Goal: Transaction & Acquisition: Purchase product/service

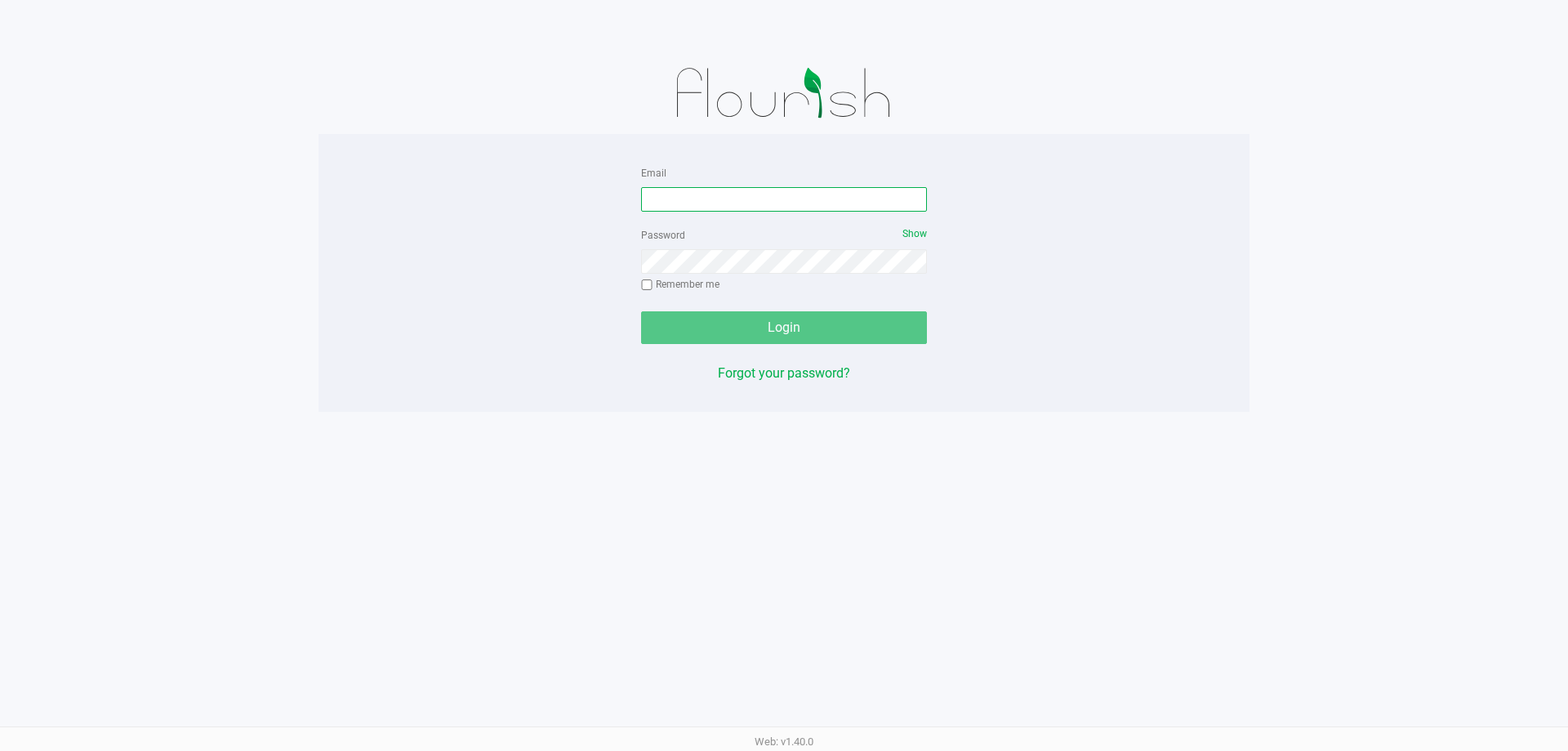
click at [705, 195] on input "Email" at bounding box center [784, 199] width 286 height 24
type input "[EMAIL_ADDRESS][DOMAIN_NAME]"
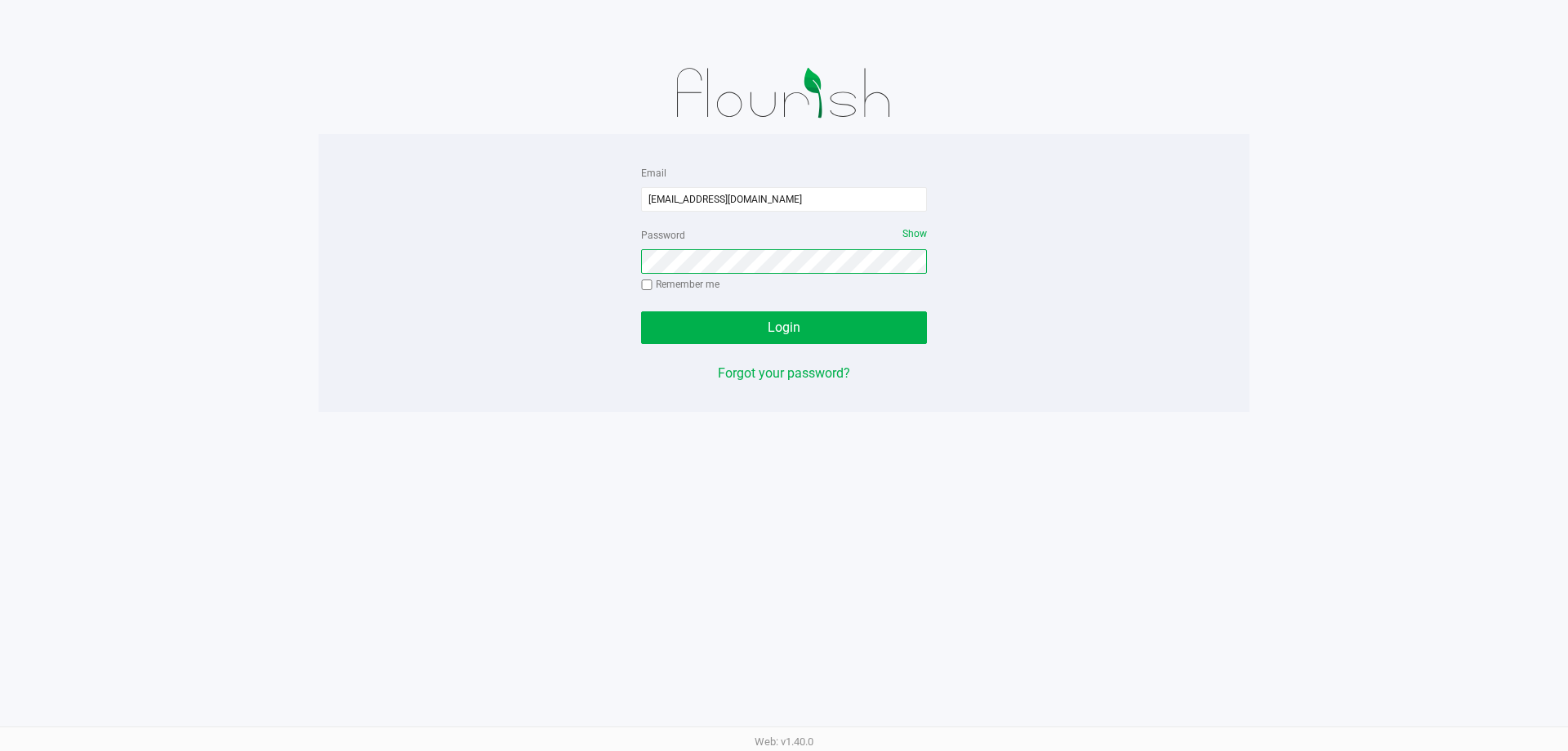
click at [641, 312] on button "Login" at bounding box center [784, 328] width 286 height 33
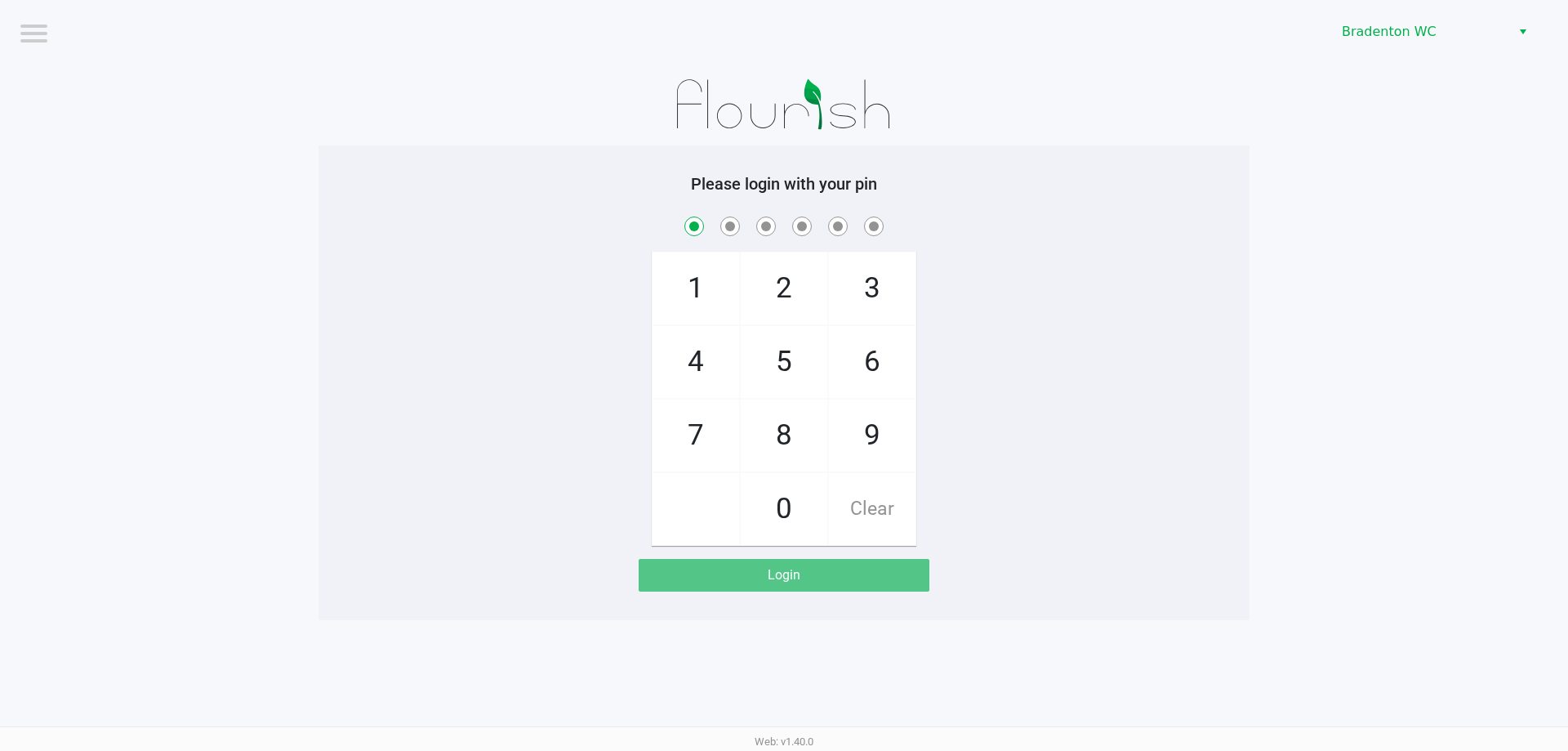
checkbox input "true"
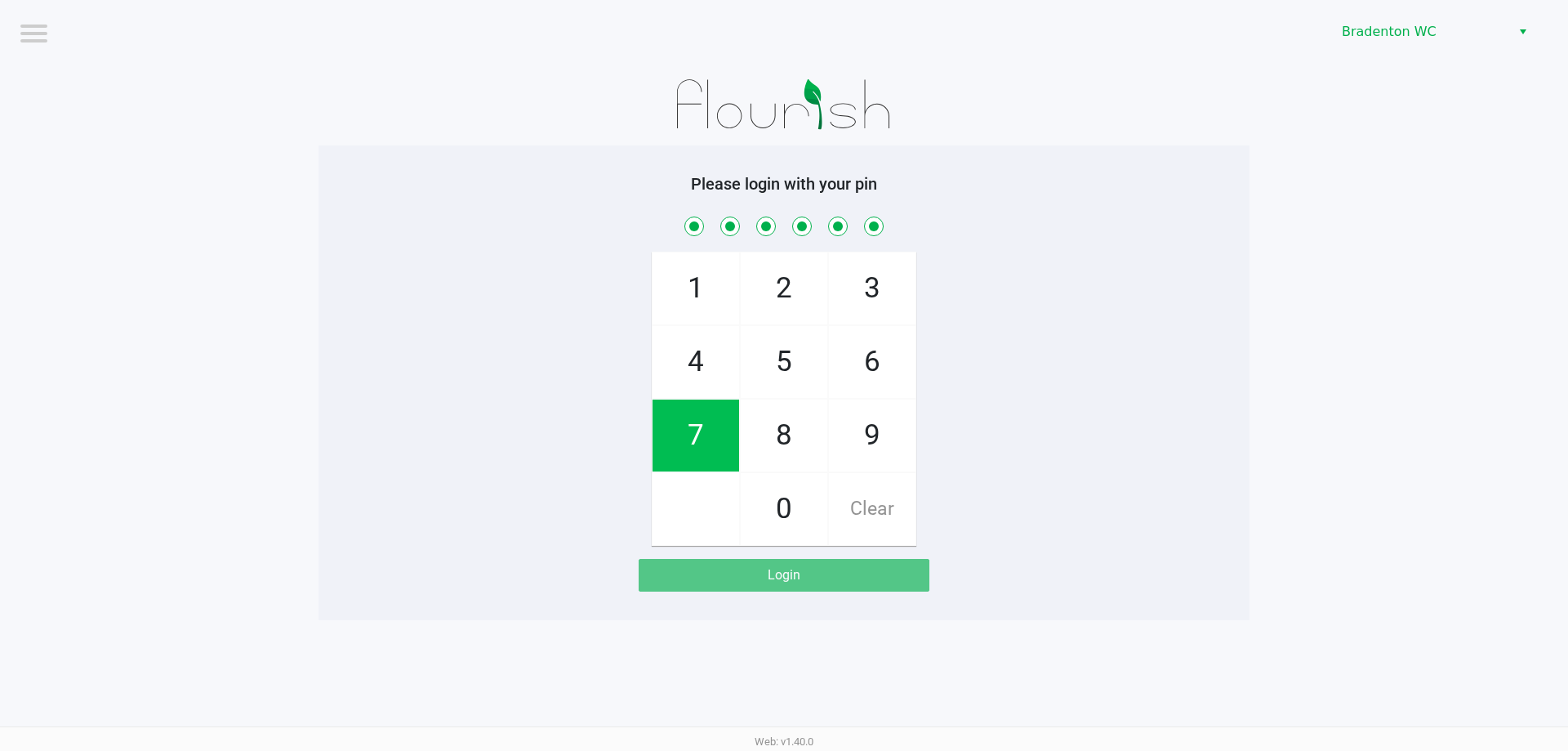
checkbox input "true"
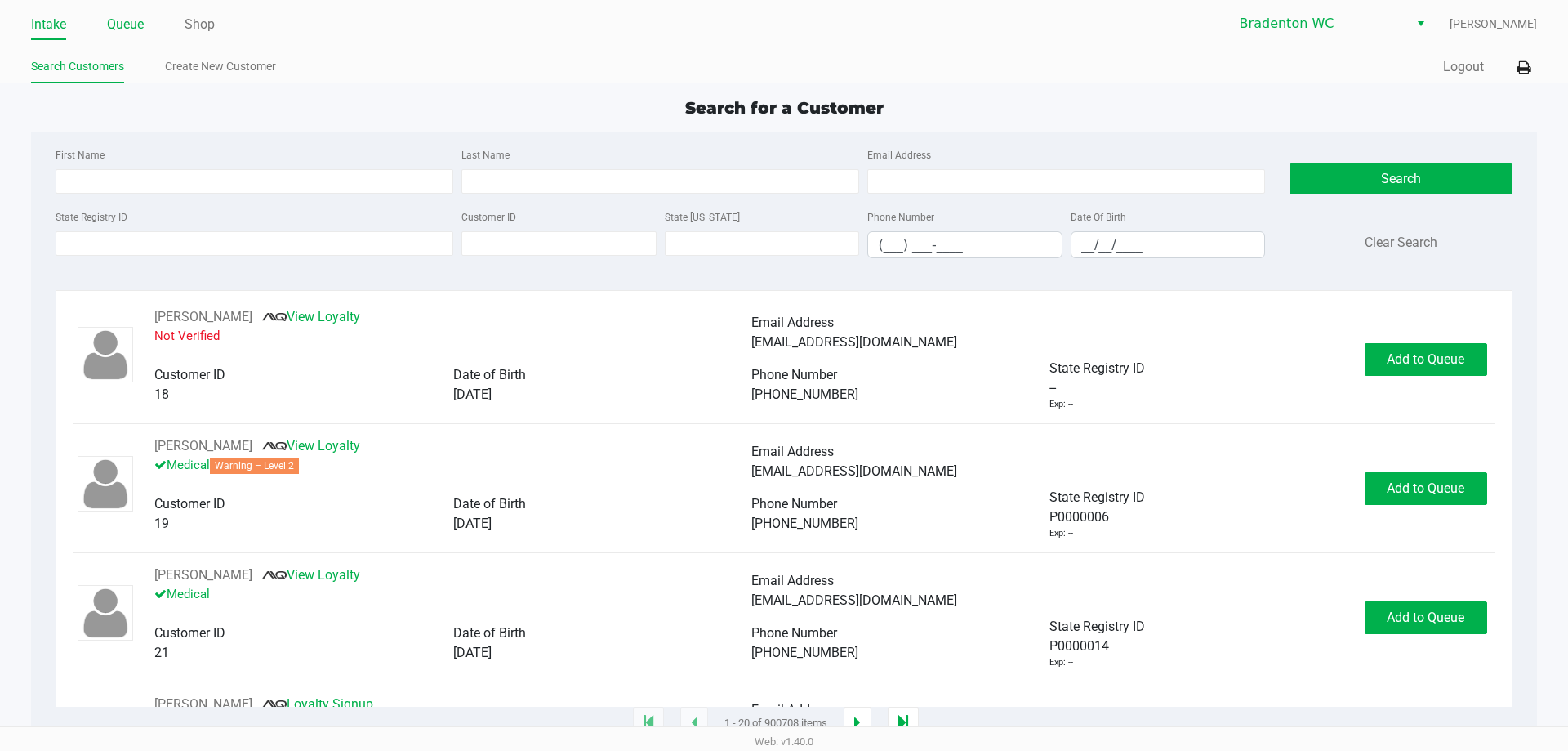
click at [122, 24] on link "Queue" at bounding box center [125, 23] width 37 height 23
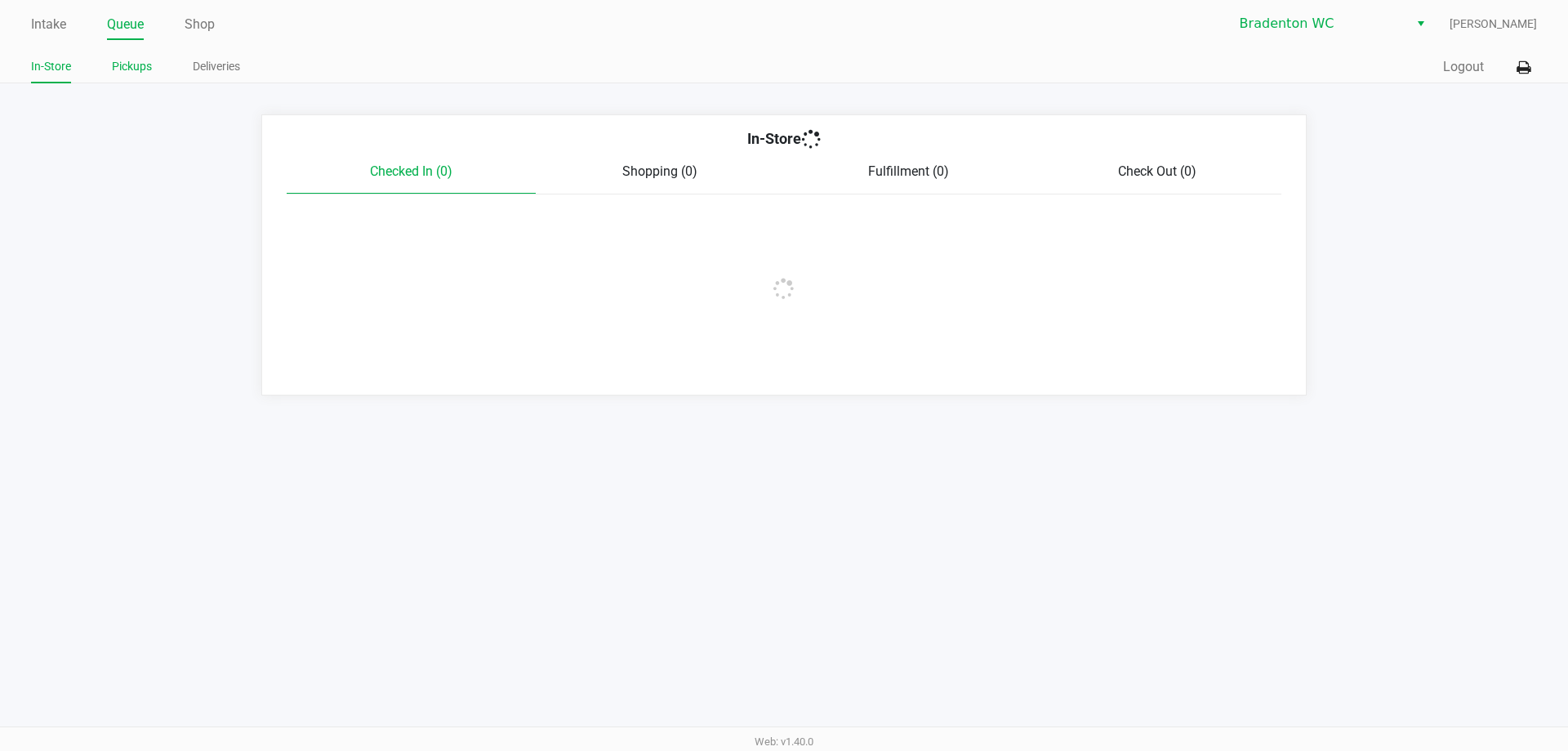
click at [131, 68] on link "Pickups" at bounding box center [132, 66] width 40 height 21
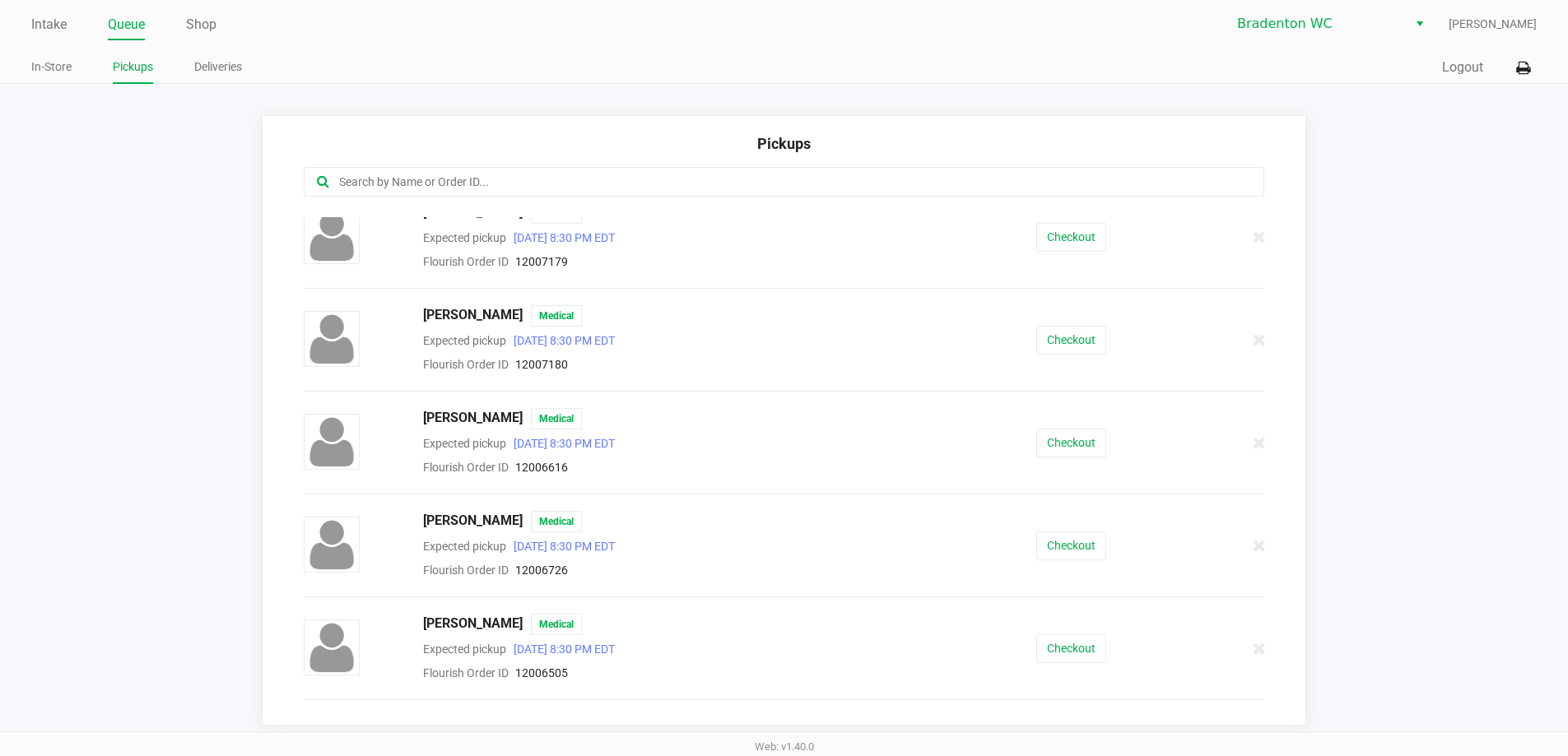
scroll to position [329, 0]
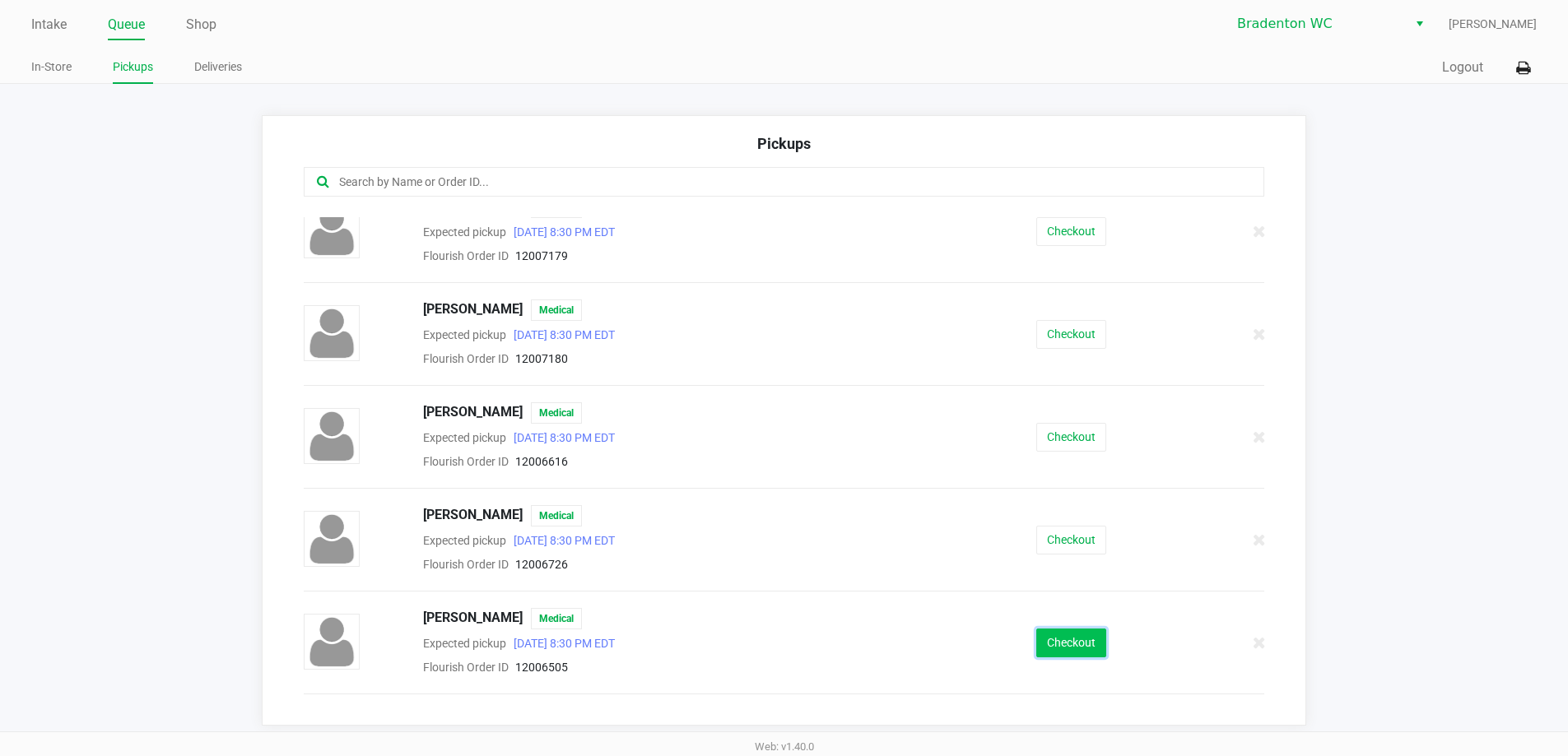
click at [1066, 644] on button "Checkout" at bounding box center [1071, 643] width 70 height 29
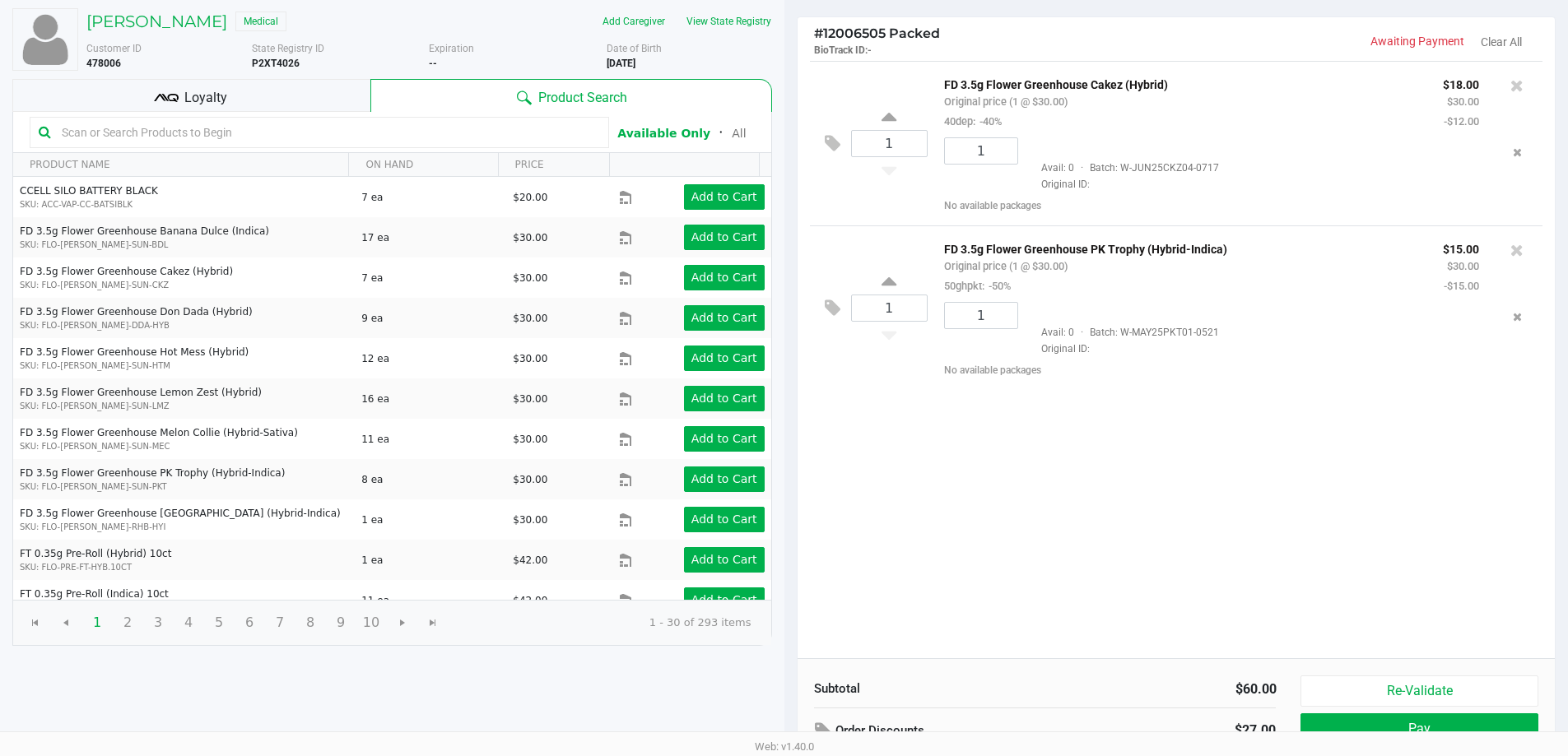
scroll to position [168, 0]
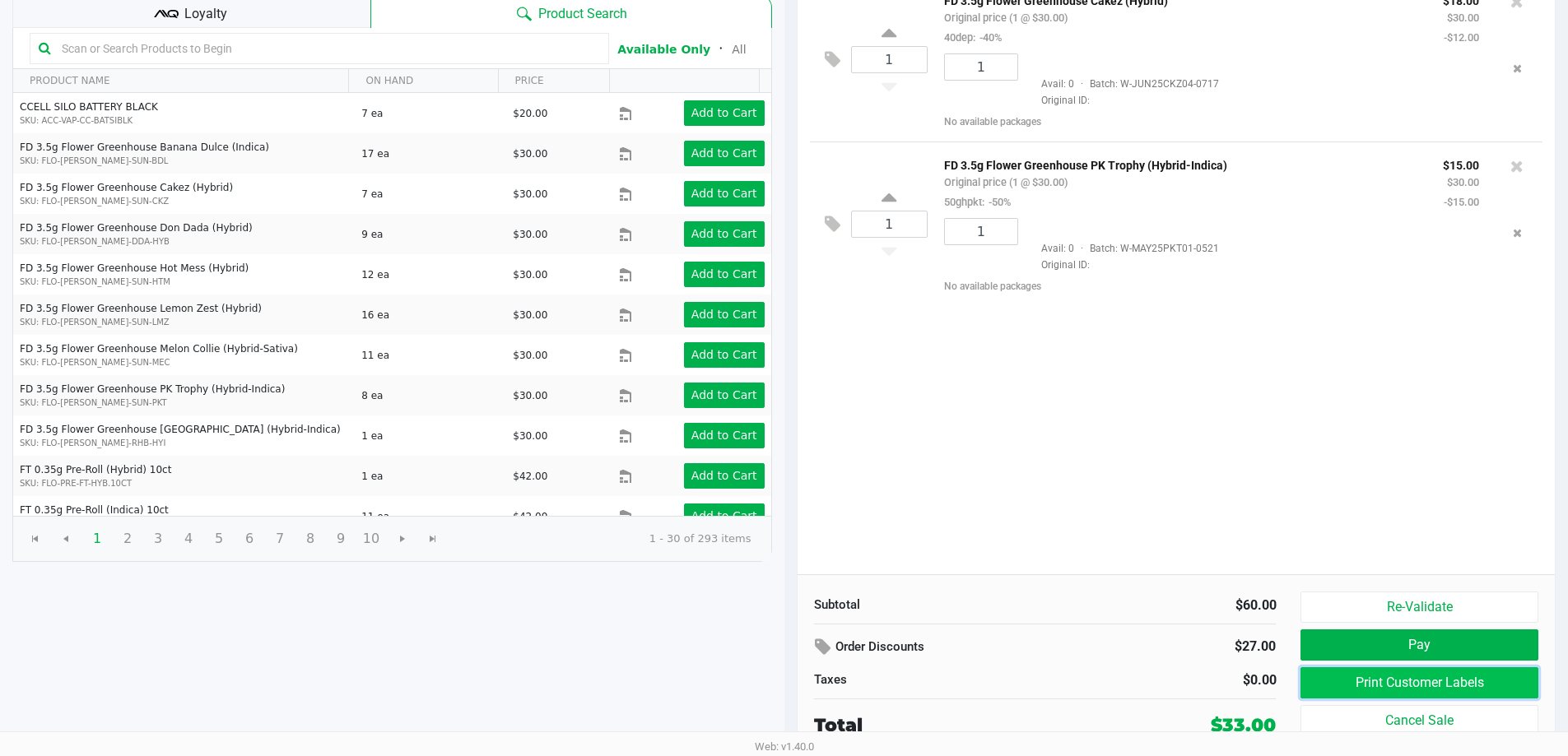
click at [1387, 677] on button "Print Customer Labels" at bounding box center [1419, 682] width 237 height 31
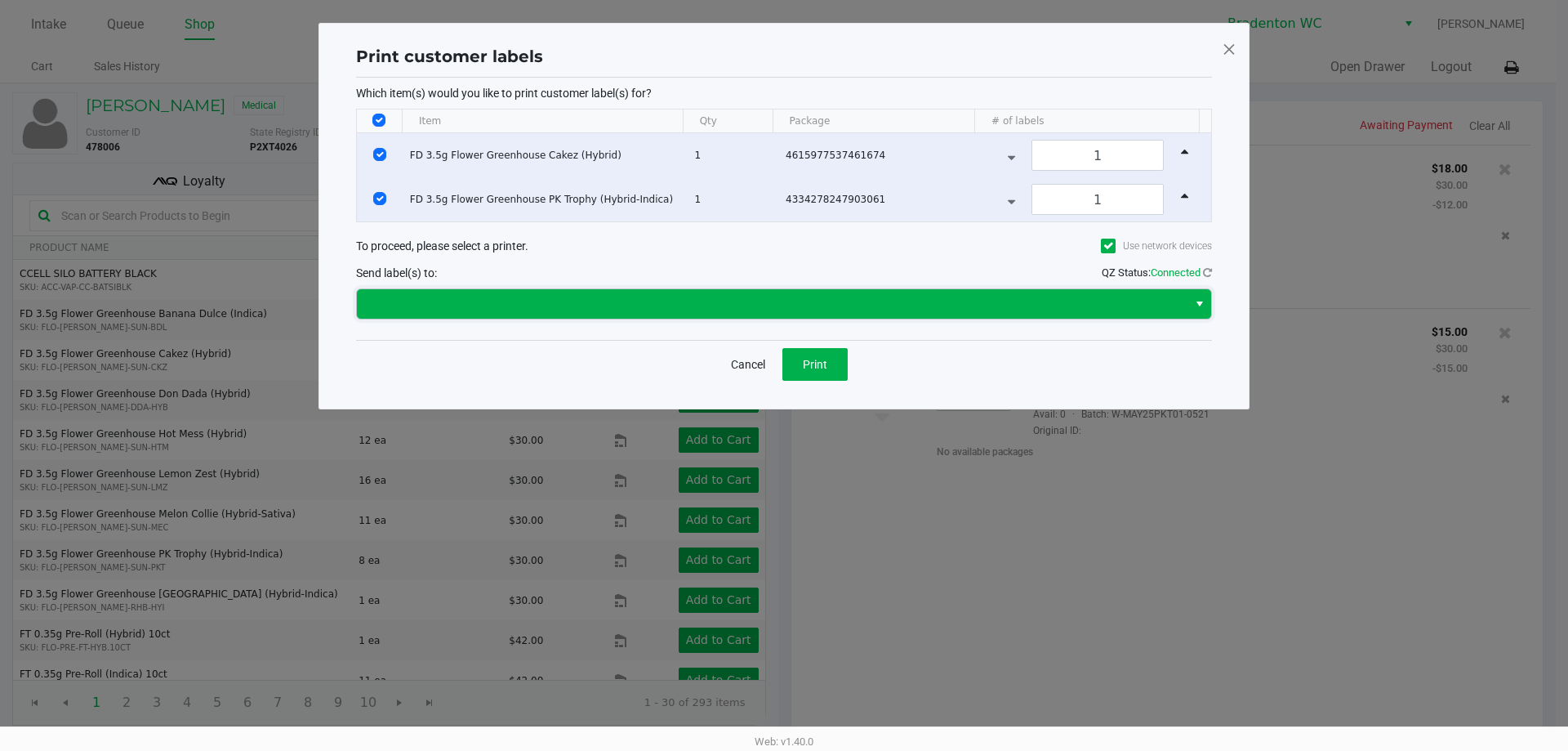
click at [750, 300] on span at bounding box center [772, 305] width 811 height 20
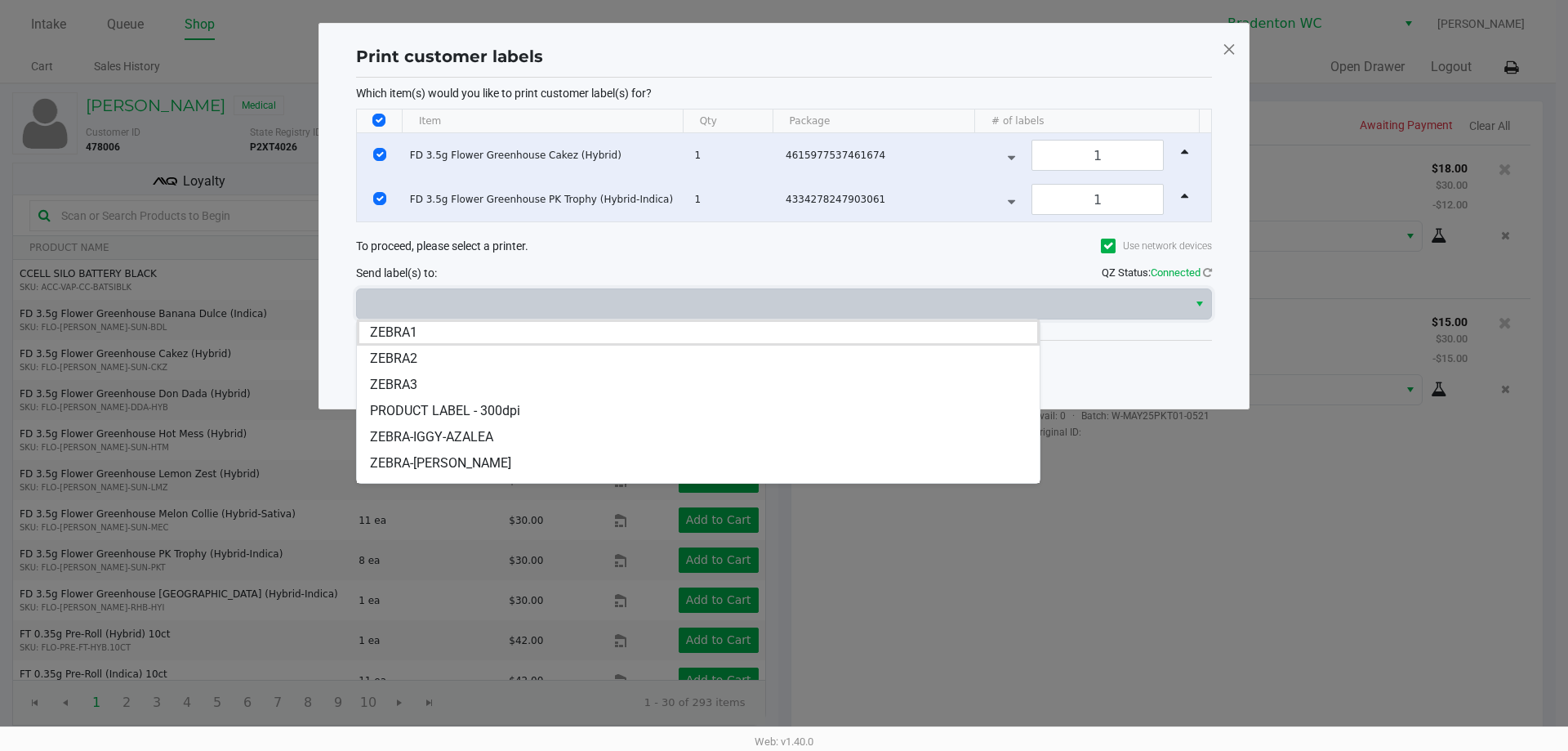
scroll to position [99, 0]
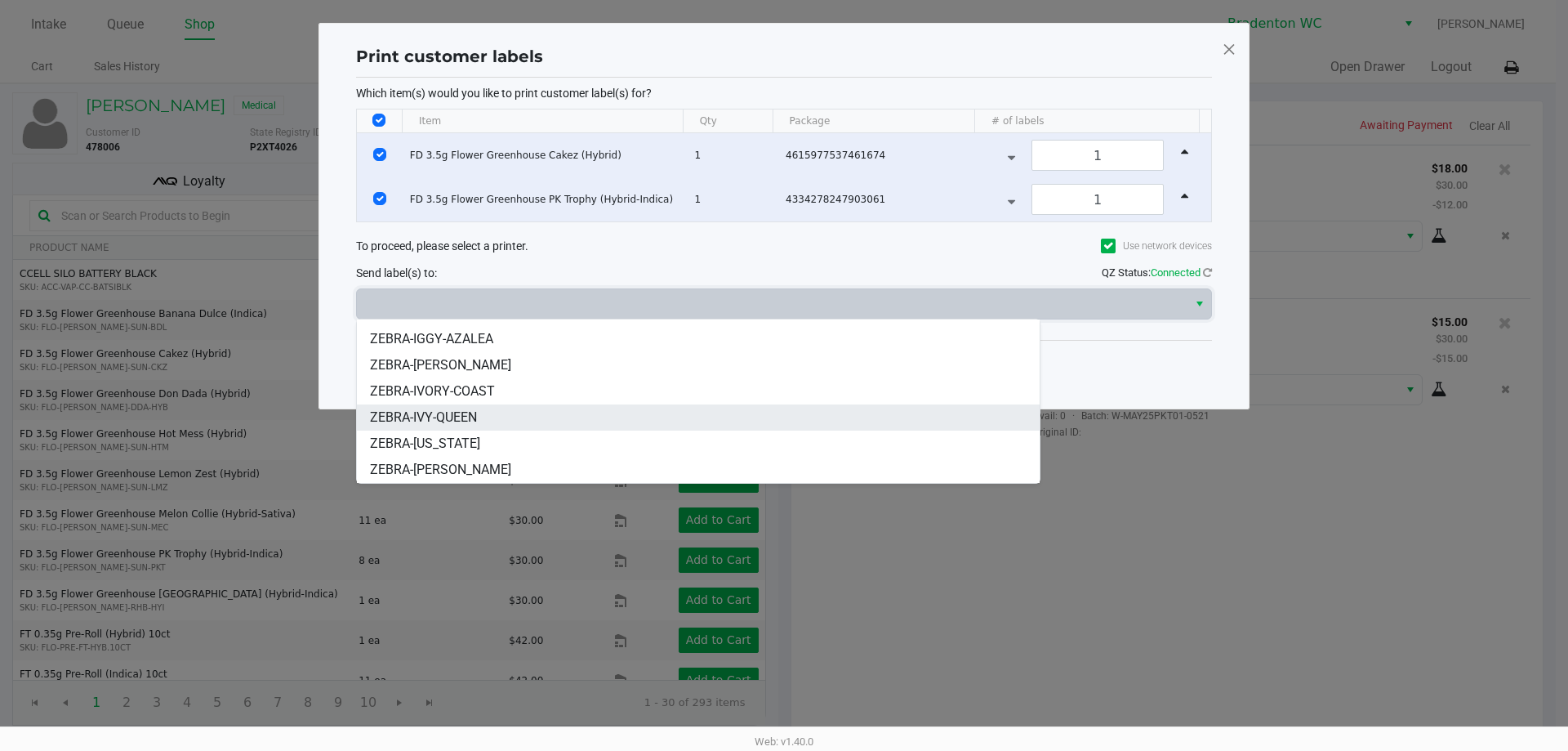
click at [589, 418] on li "ZEBRA-IVY-QUEEN" at bounding box center [698, 418] width 683 height 26
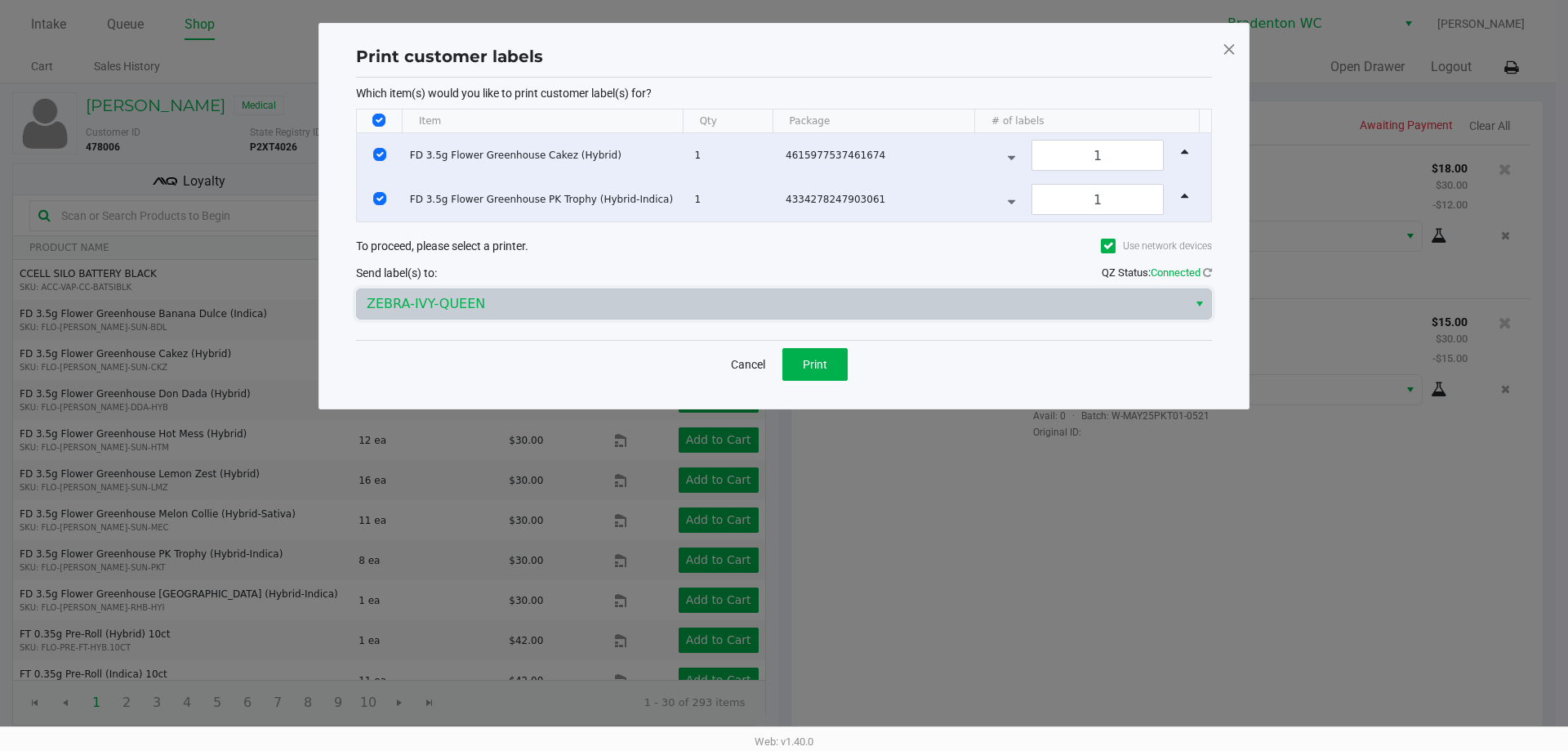
drag, startPoint x: 850, startPoint y: 368, endPoint x: 821, endPoint y: 368, distance: 29.0
click at [849, 368] on div "Cancel Print" at bounding box center [784, 363] width 856 height 48
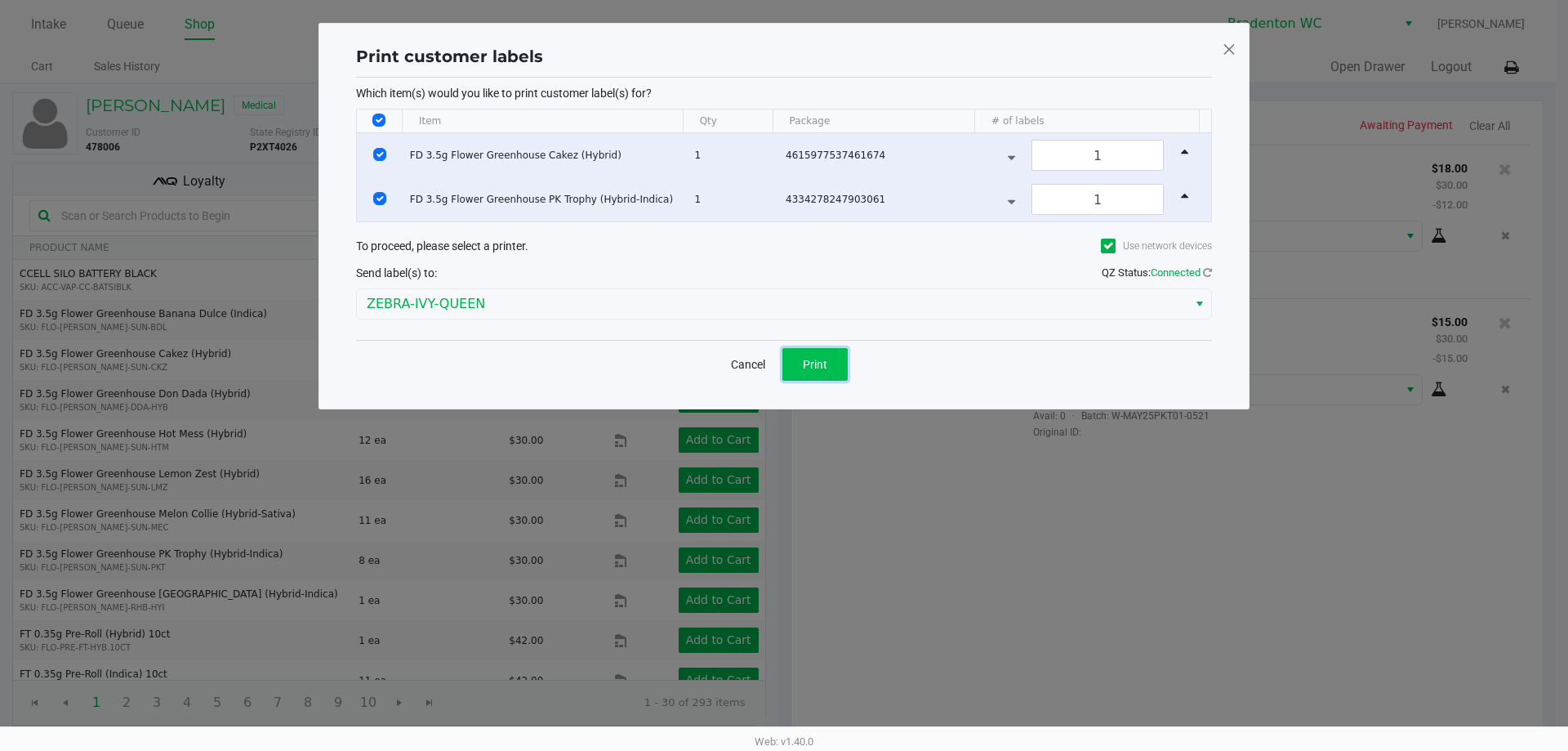
click at [821, 368] on span "Print" at bounding box center [815, 364] width 24 height 13
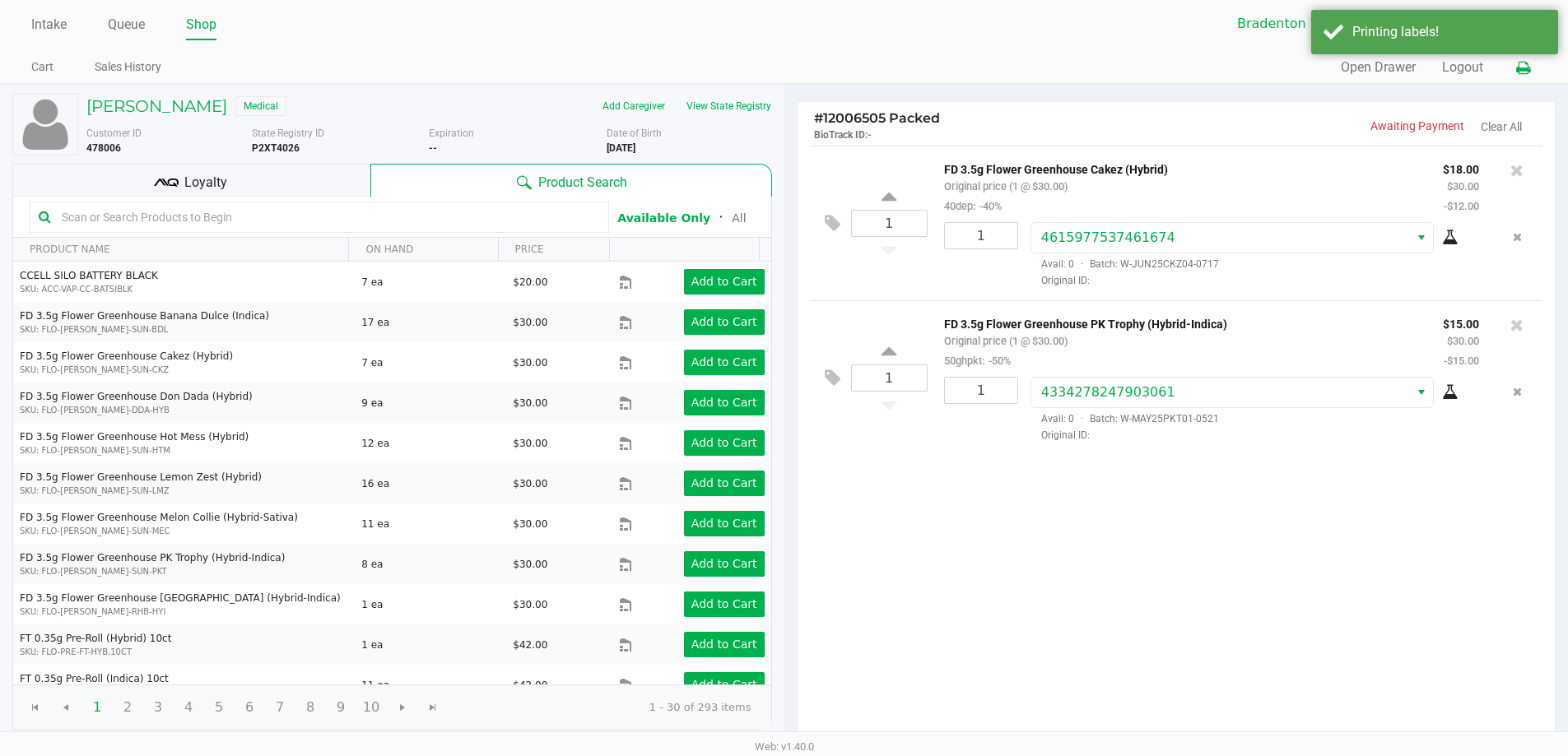
click at [1526, 67] on icon at bounding box center [1522, 68] width 14 height 12
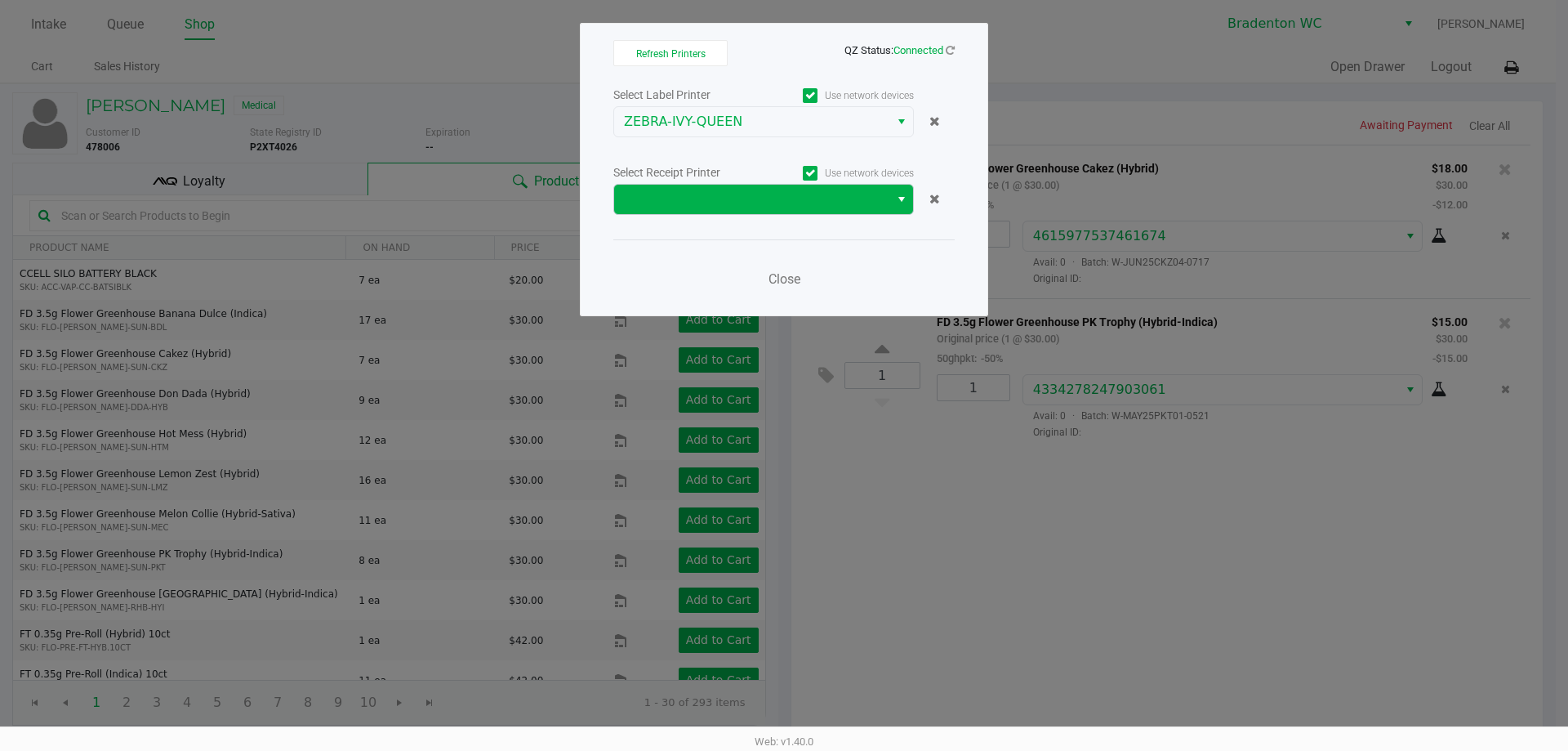
click at [803, 211] on div "Select Label Printer Use network devices ZEBRA-IVY-QUEEN Select Receipt Printer…" at bounding box center [784, 192] width 341 height 215
click at [803, 211] on span at bounding box center [751, 199] width 275 height 30
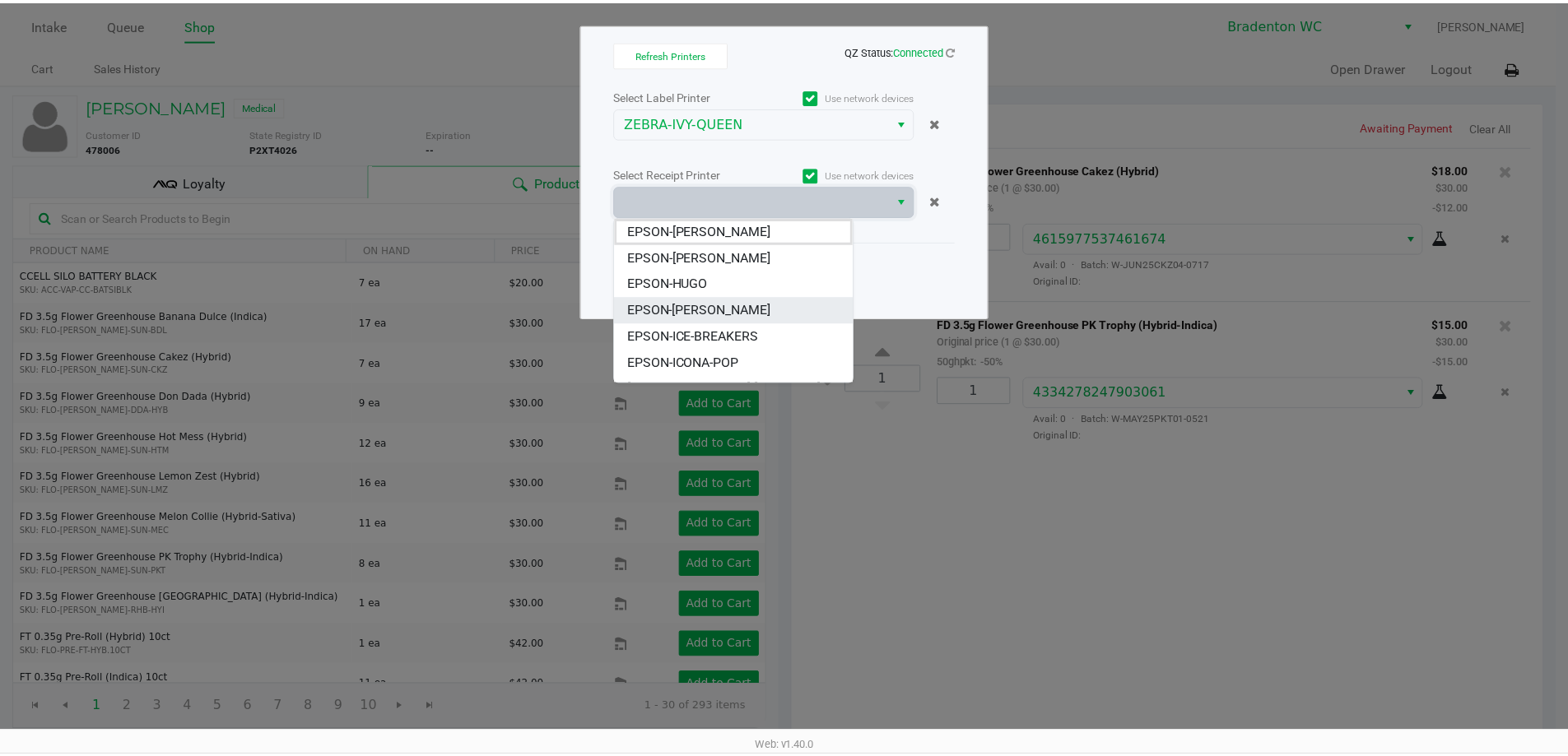
scroll to position [151, 0]
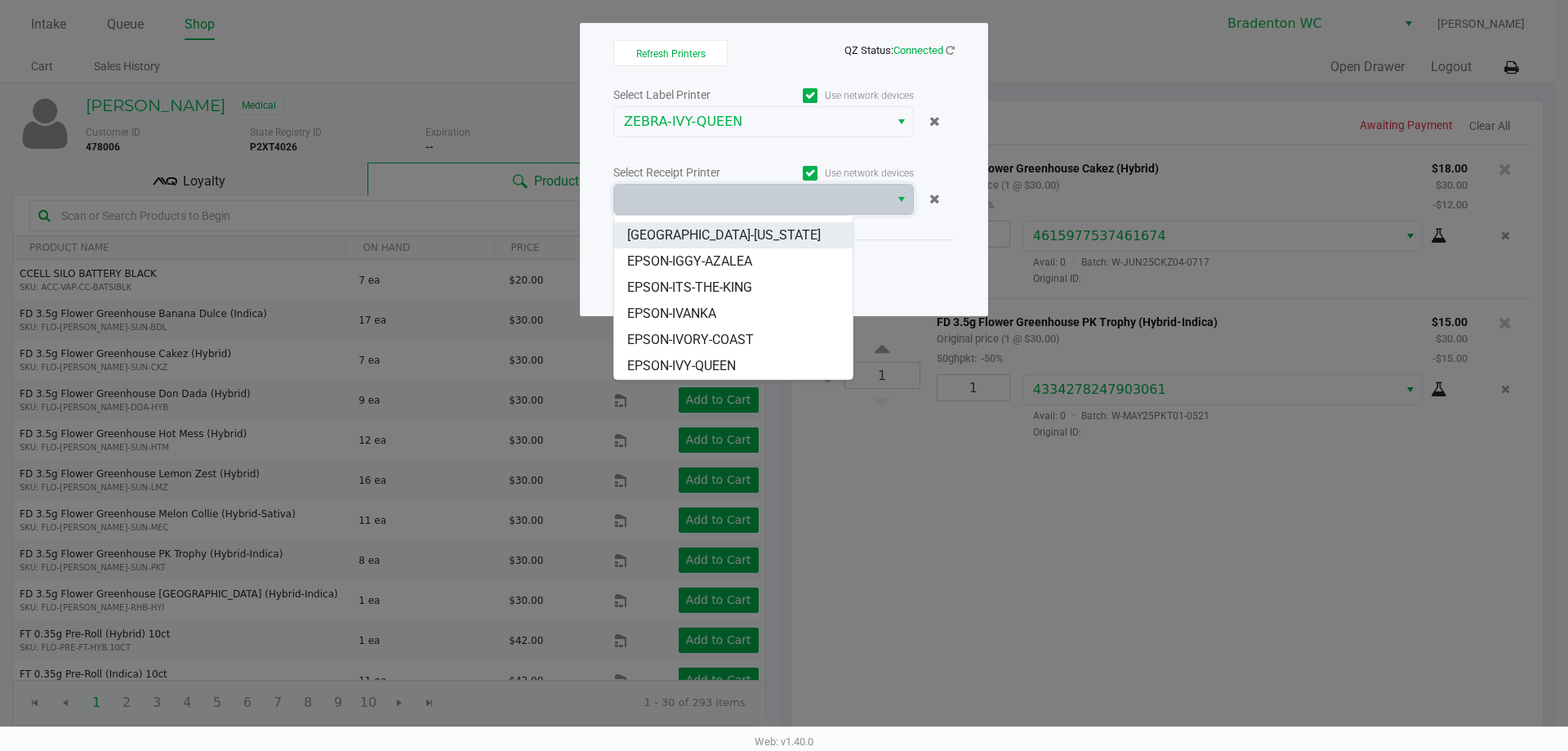
click at [710, 244] on span "[GEOGRAPHIC_DATA]-[US_STATE]" at bounding box center [724, 236] width 193 height 20
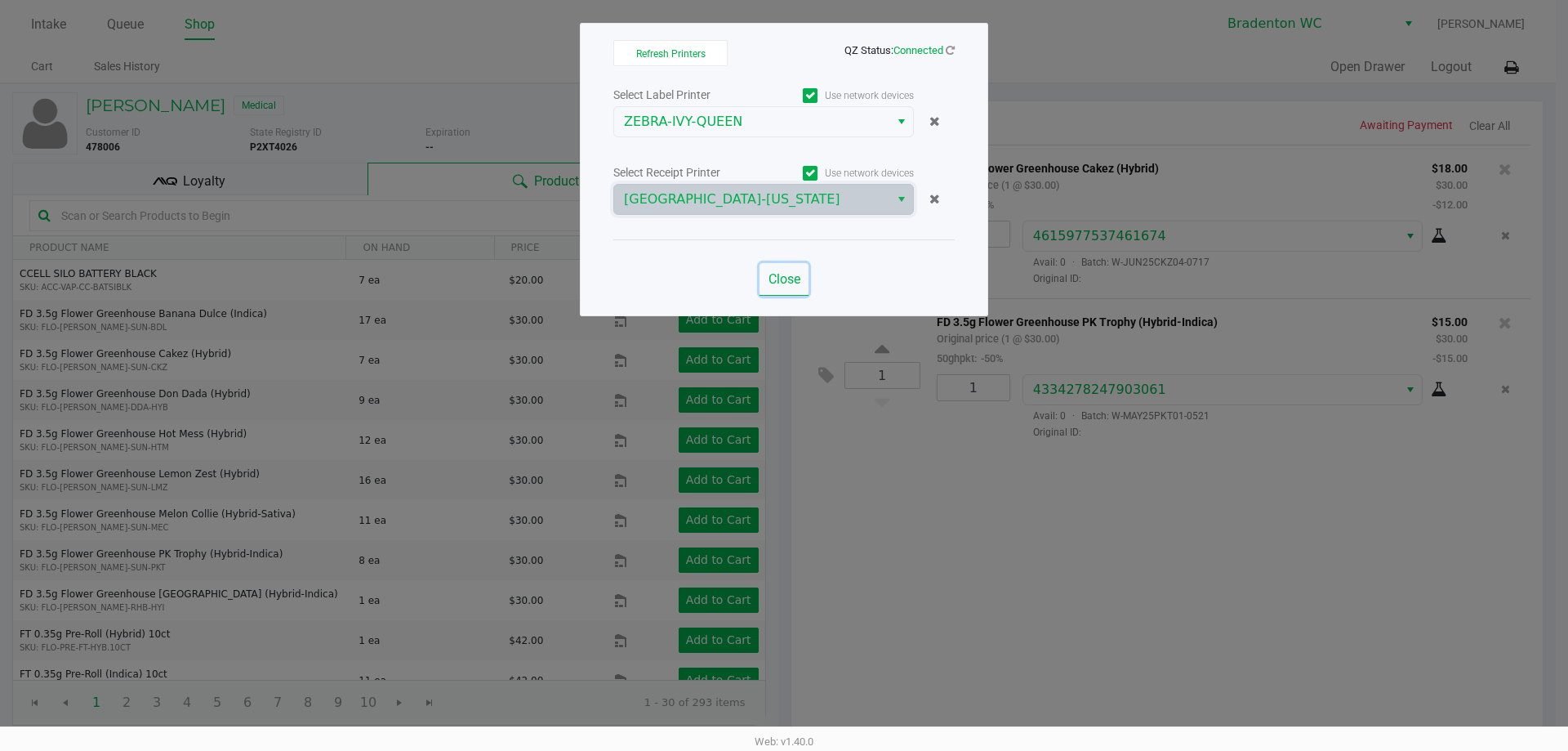
click at [807, 286] on button "Close" at bounding box center [784, 279] width 49 height 33
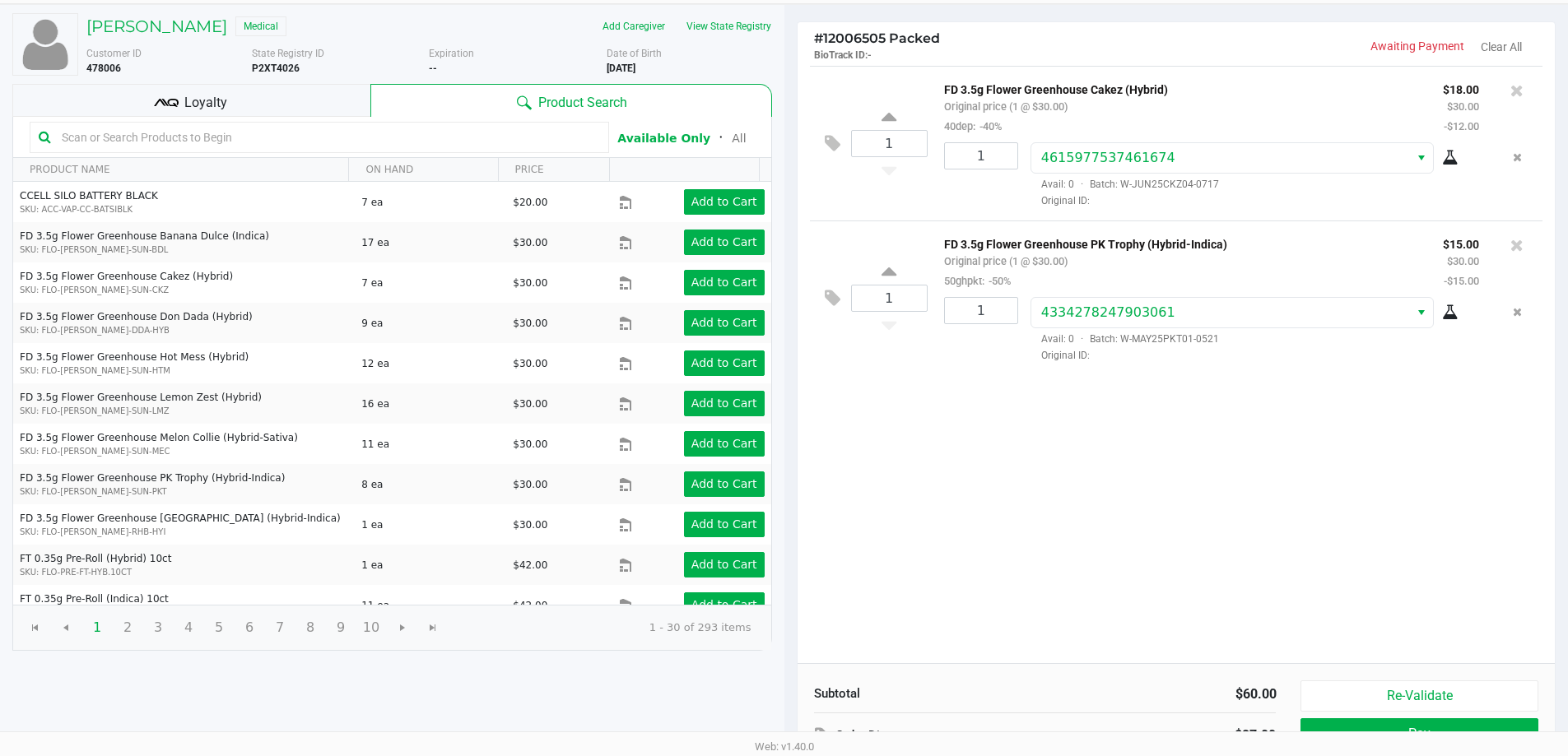
scroll to position [168, 0]
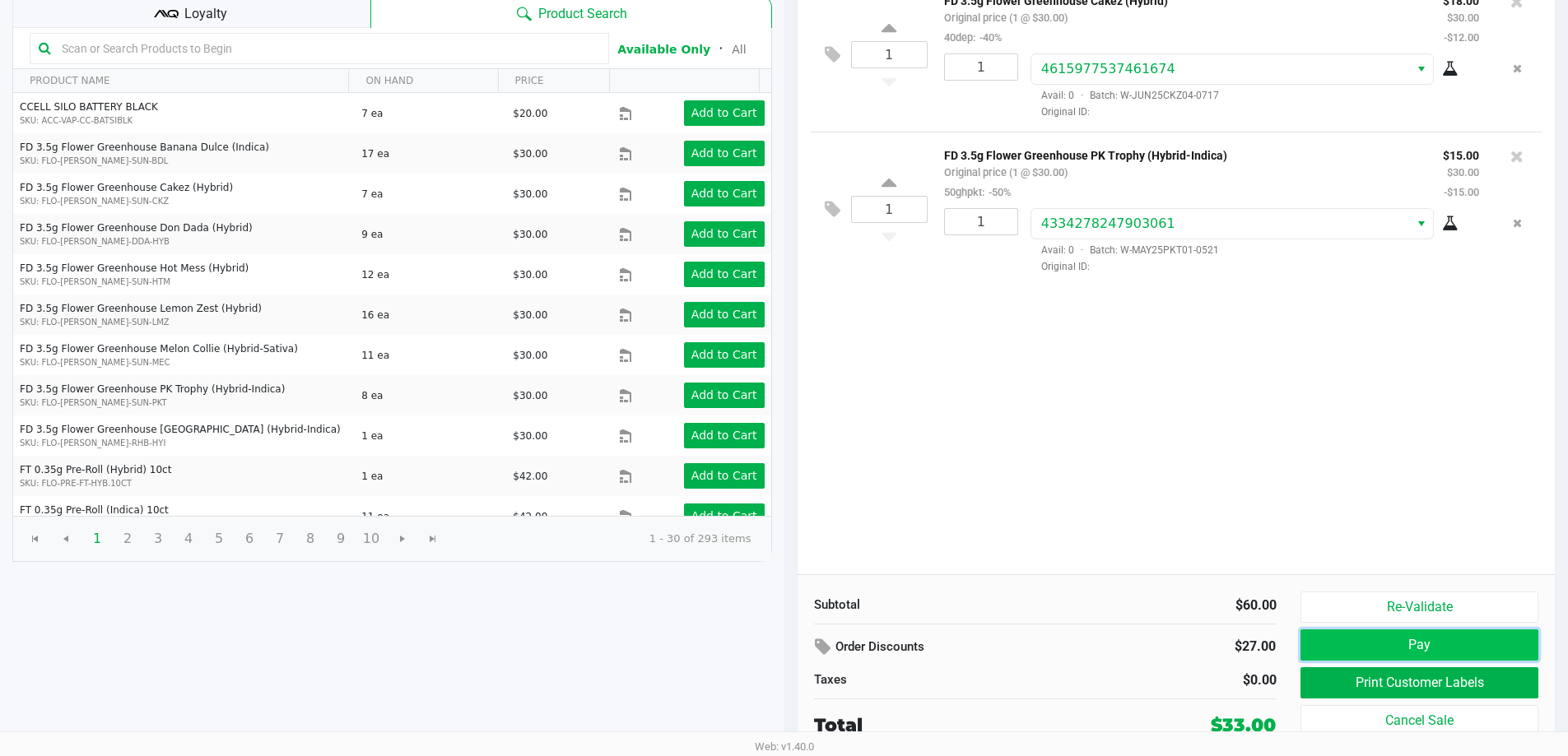
click at [1350, 642] on button "Pay" at bounding box center [1419, 645] width 237 height 31
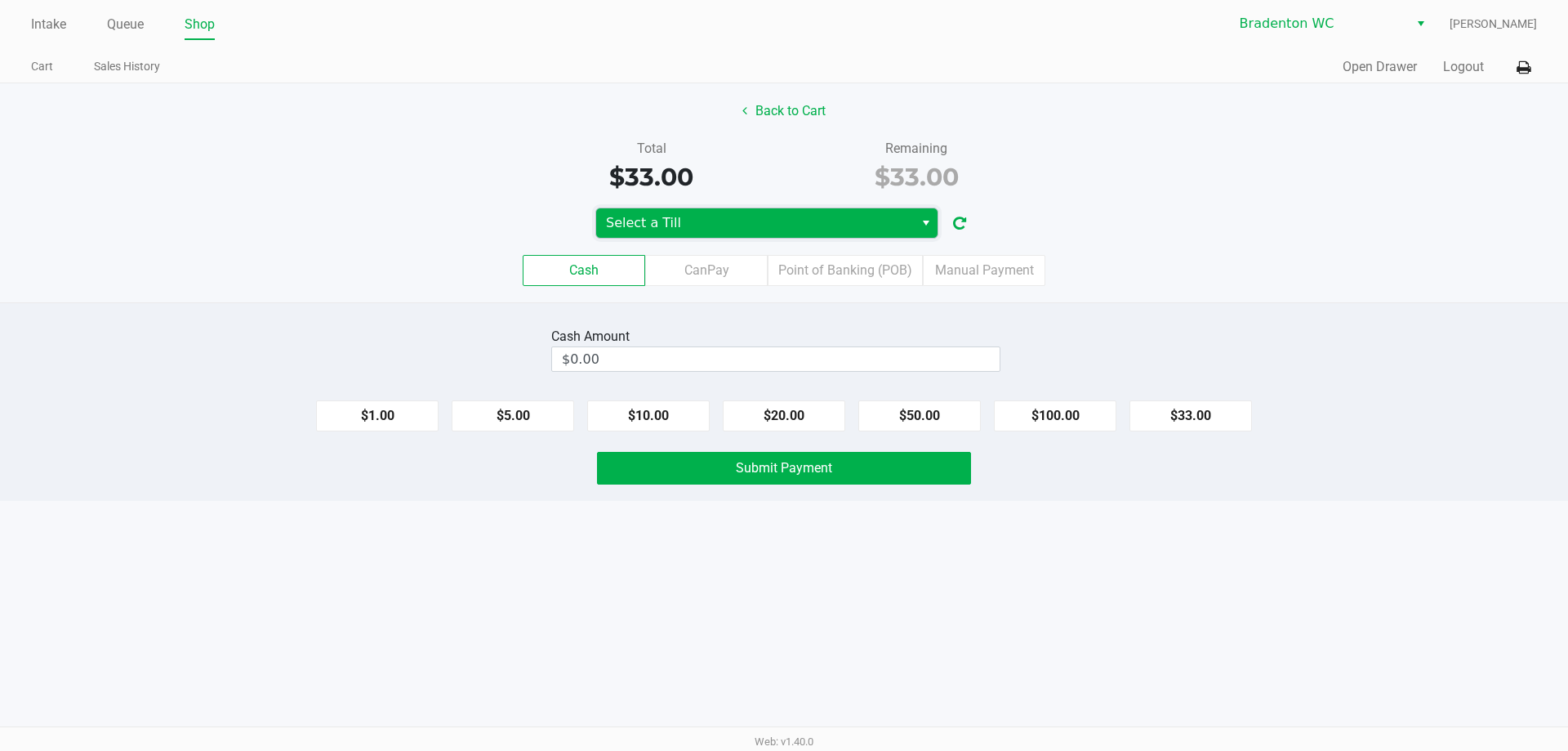
click at [847, 223] on span "Select a Till" at bounding box center [755, 223] width 298 height 20
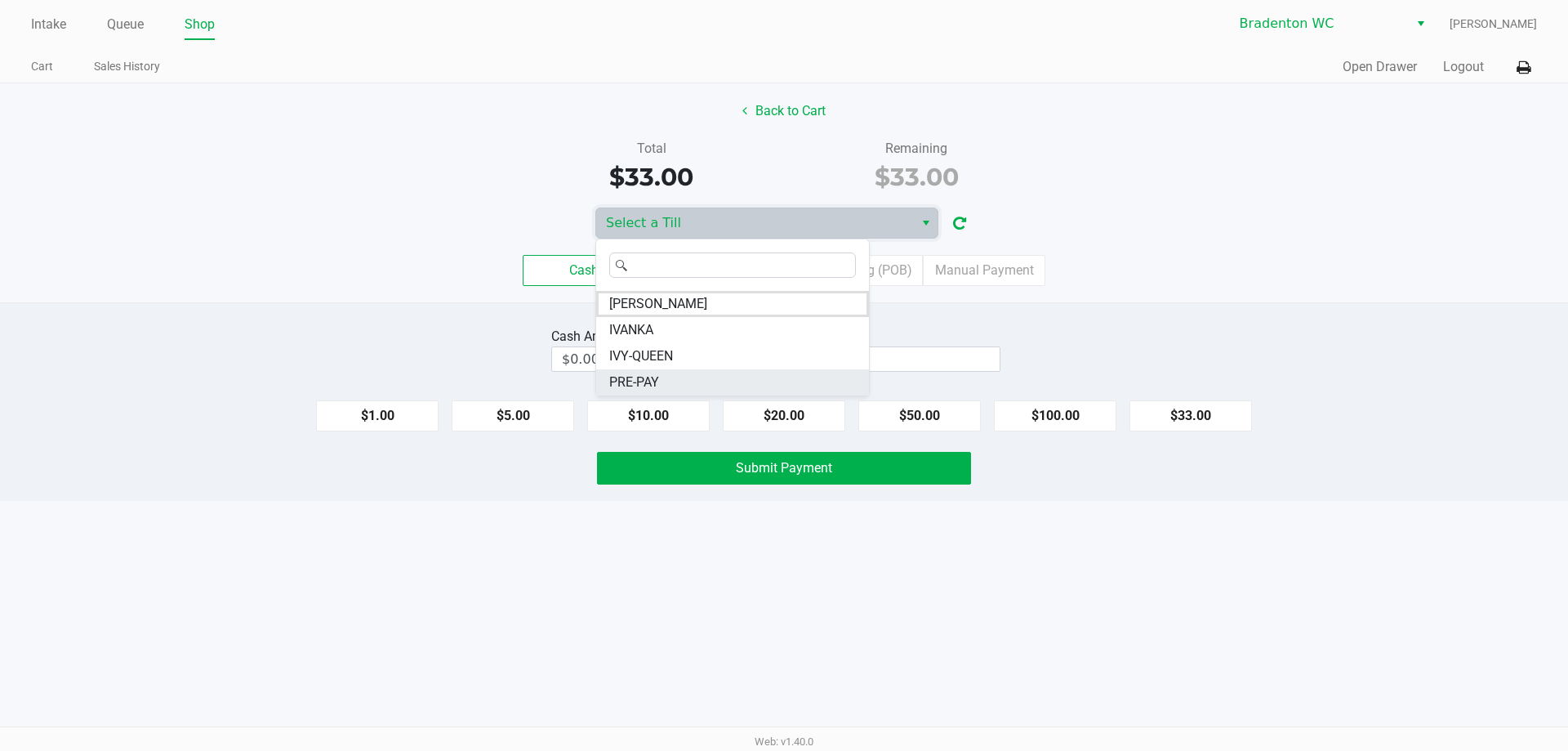
click at [648, 380] on span "PRE-PAY" at bounding box center [634, 382] width 50 height 20
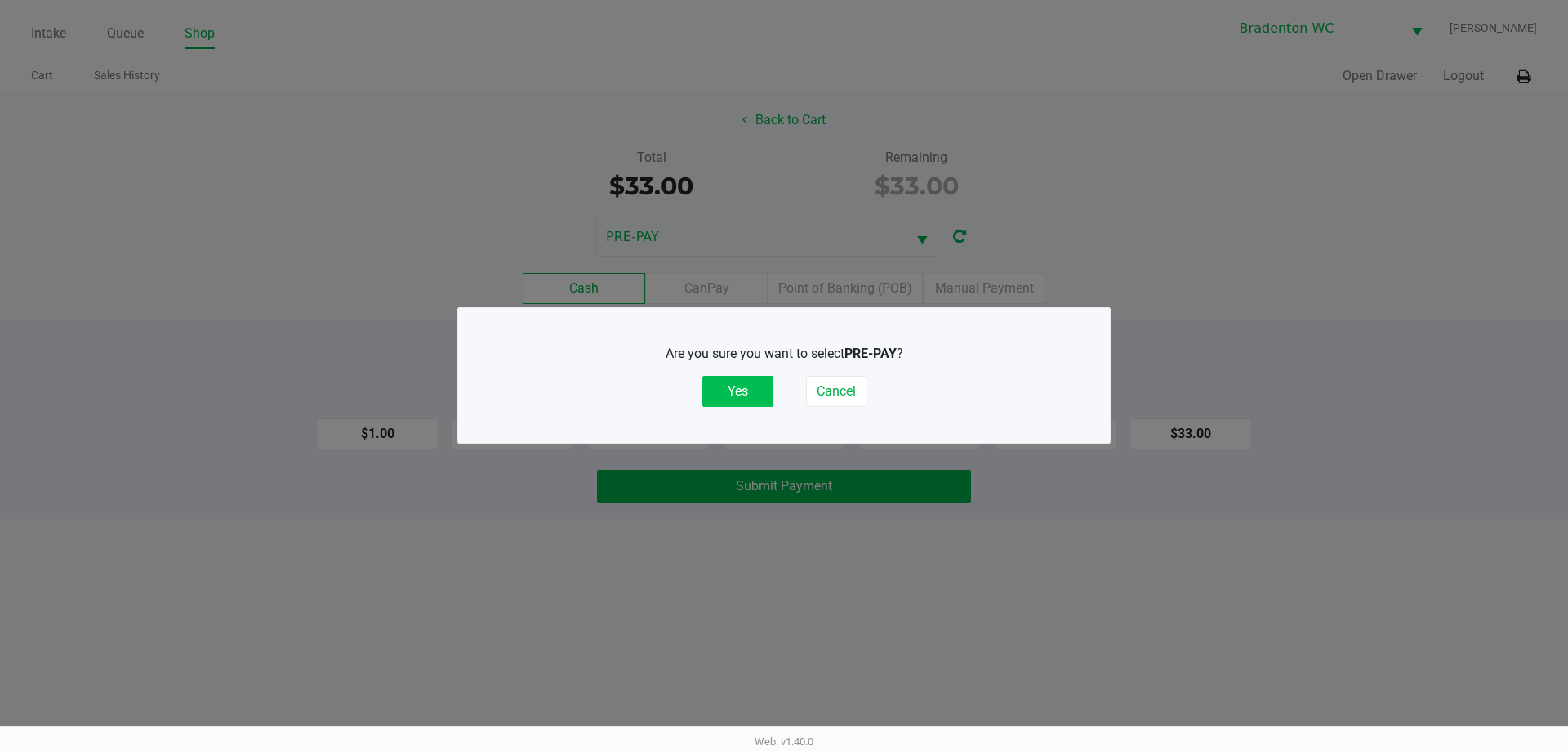
click at [714, 394] on button "Yes" at bounding box center [738, 391] width 71 height 31
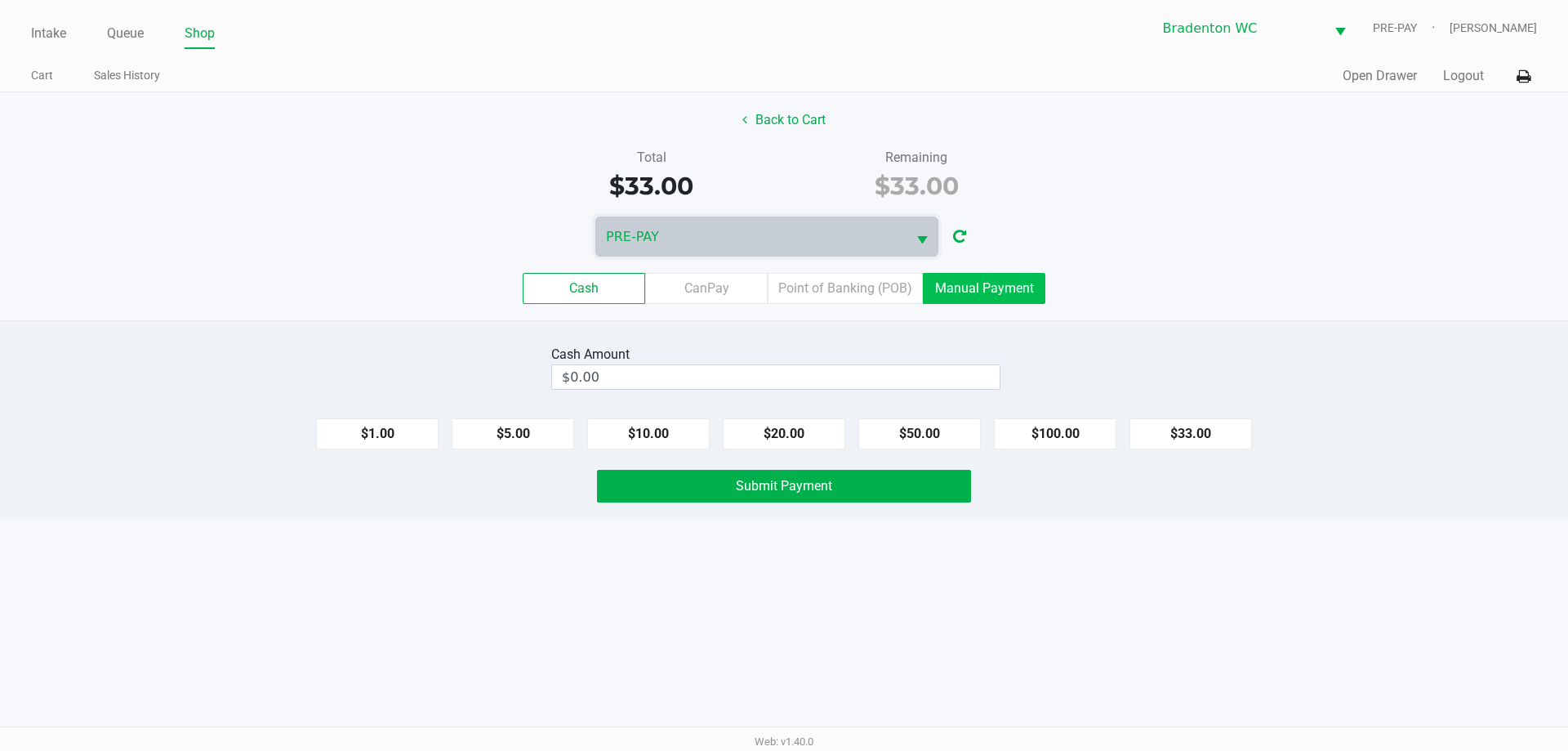
click at [974, 285] on label "Manual Payment" at bounding box center [985, 288] width 123 height 31
click at [0, 0] on 8 "Manual Payment" at bounding box center [0, 0] width 0 height 0
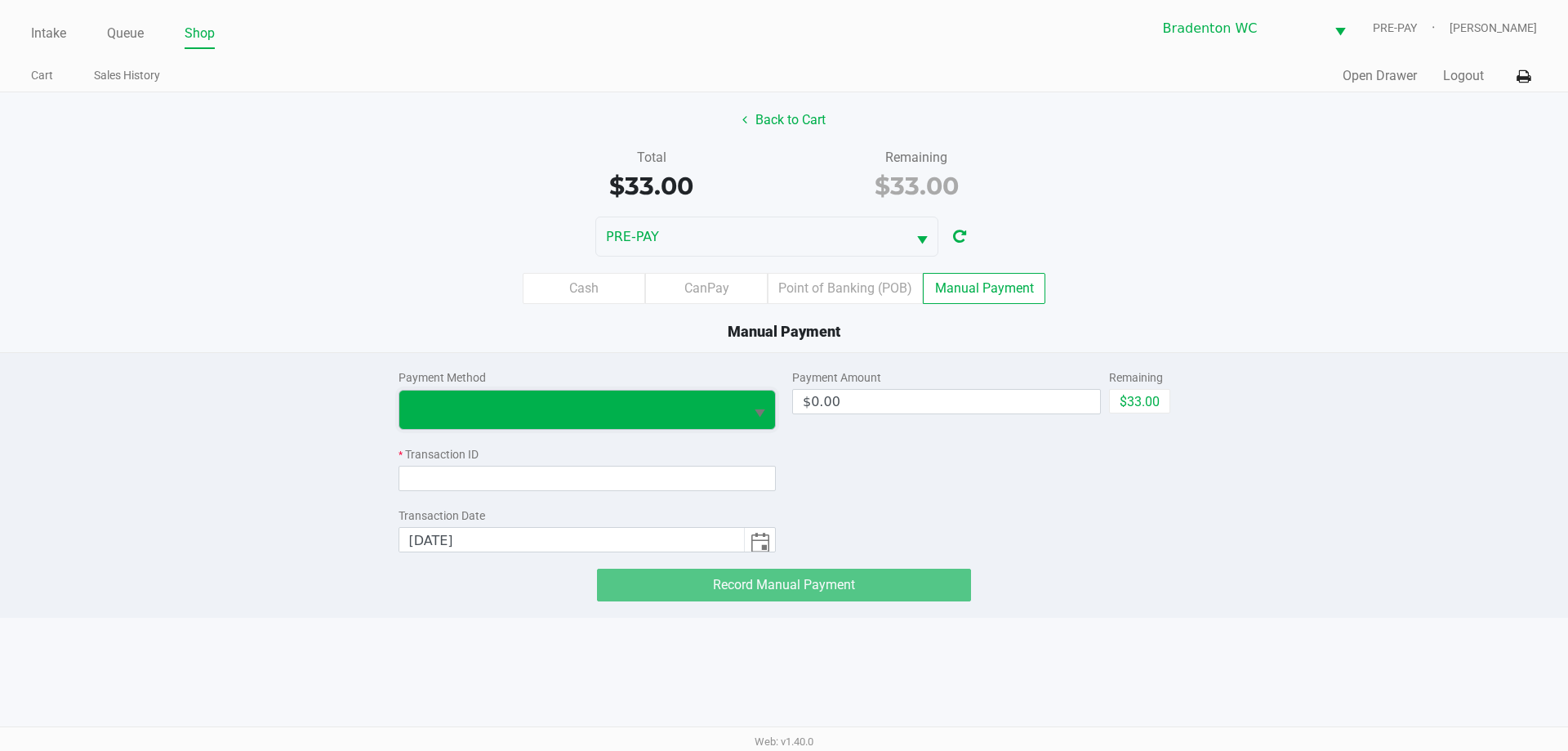
click at [607, 418] on span at bounding box center [572, 409] width 326 height 20
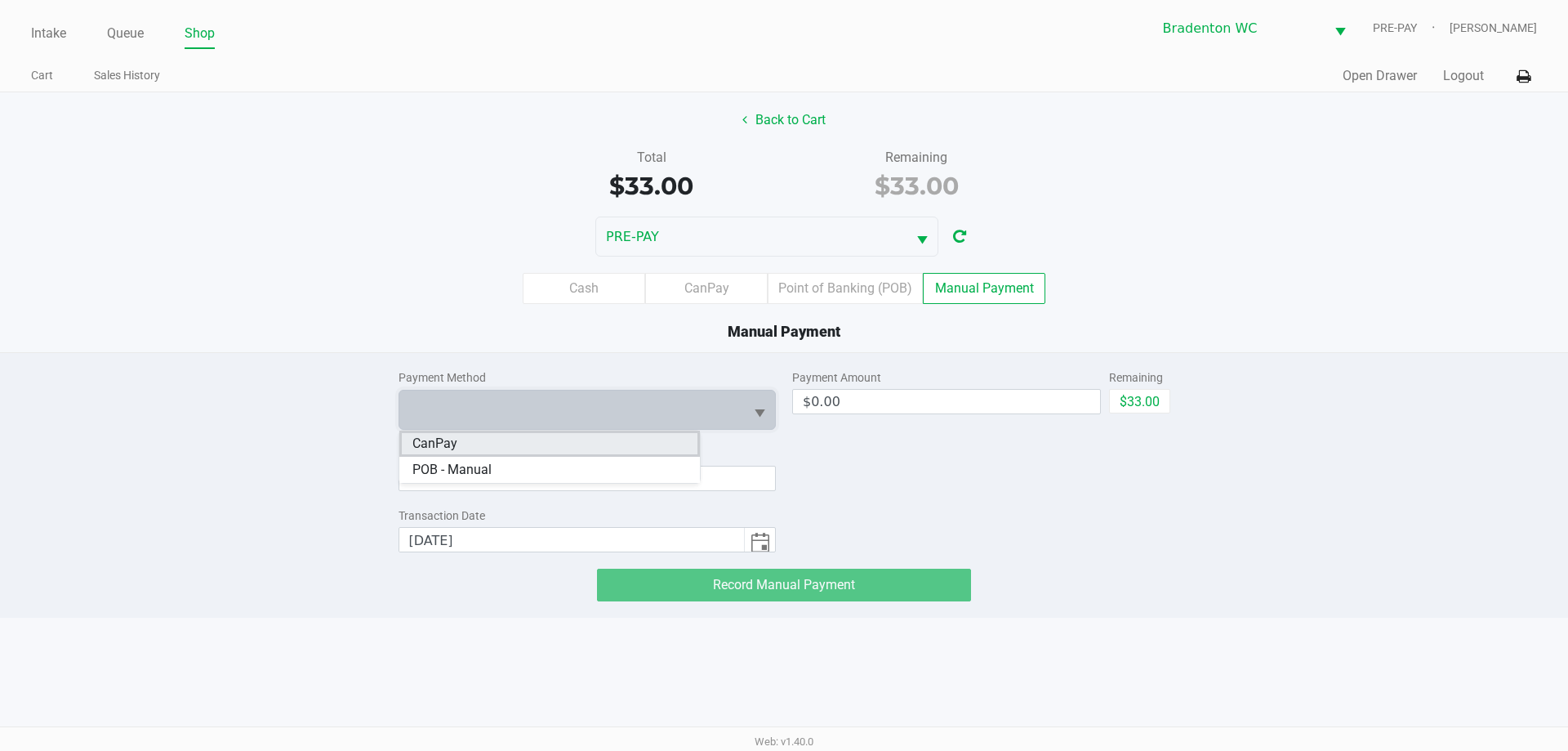
click at [505, 440] on li "CanPay" at bounding box center [549, 444] width 301 height 26
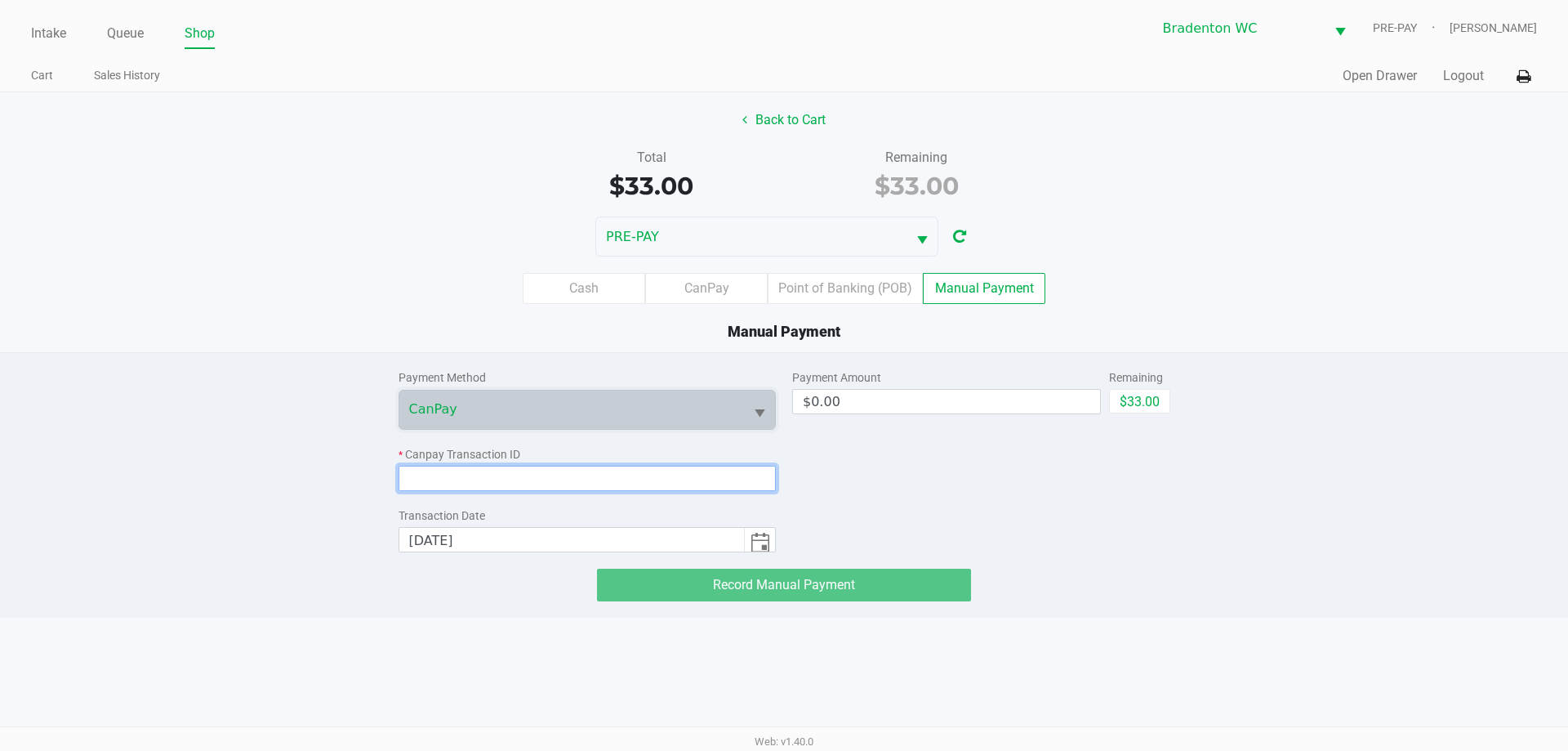
click at [493, 485] on input at bounding box center [587, 478] width 378 height 25
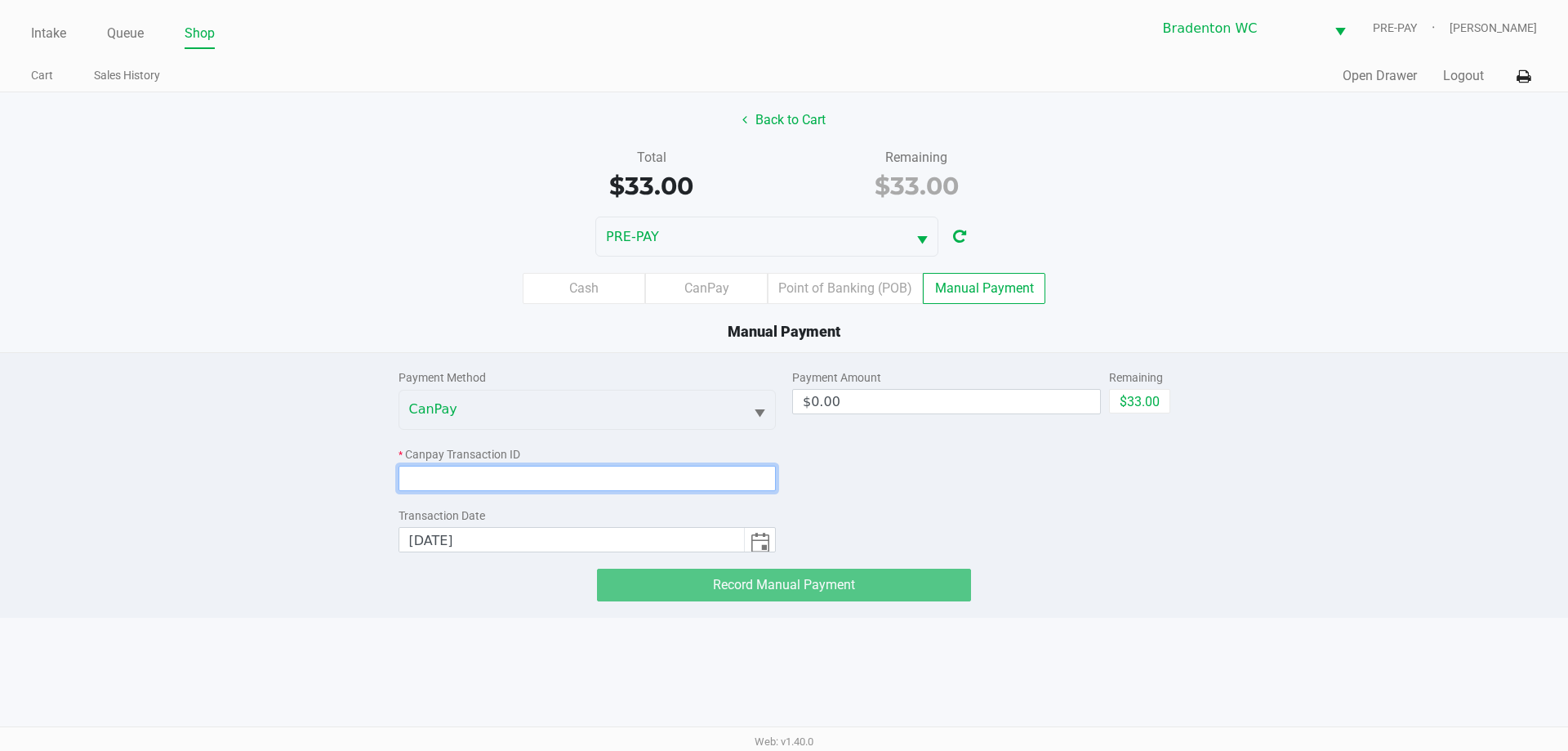
paste input "EJIFEGILEQUG"
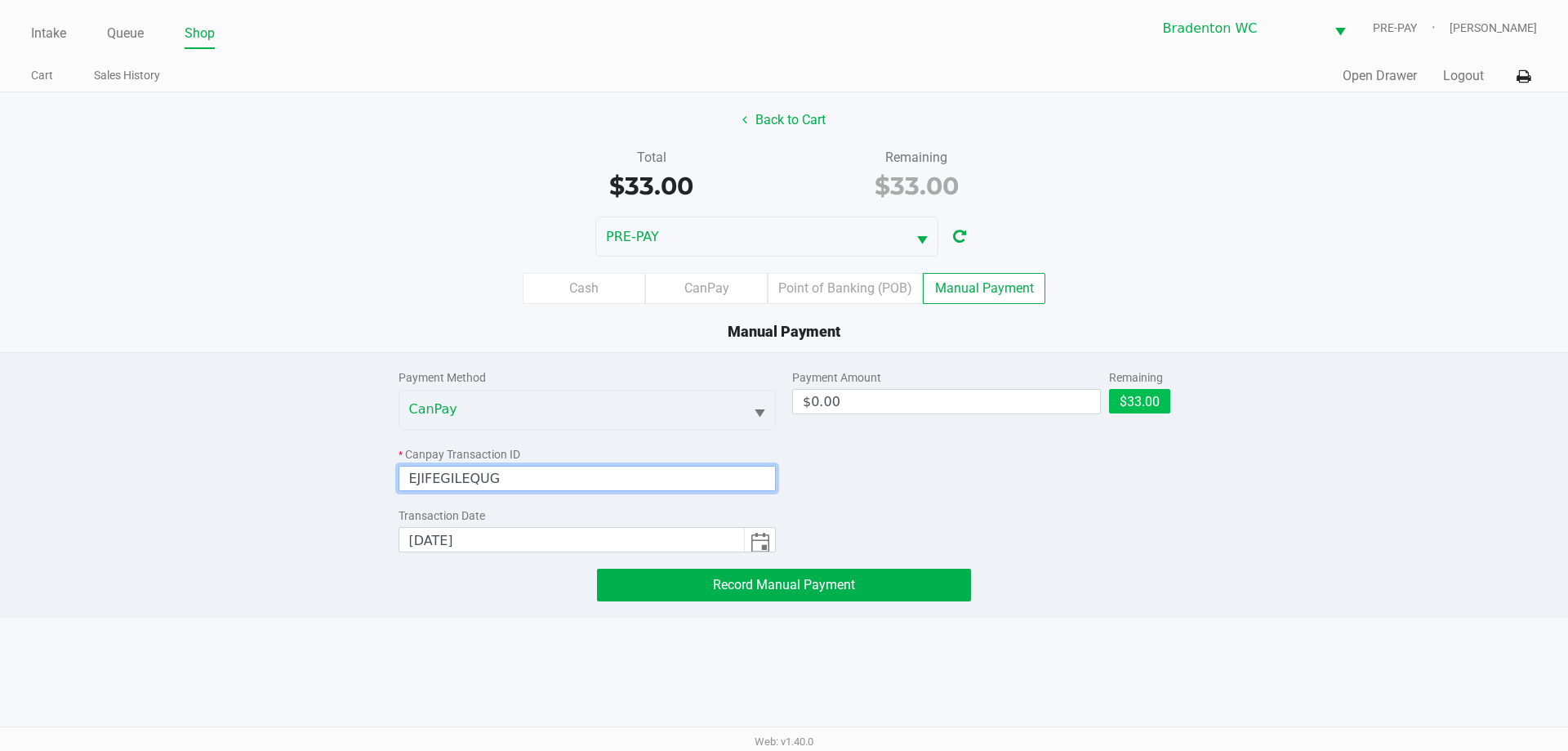
type input "EJIFEGILEQUG"
click at [1141, 397] on button "$33.00" at bounding box center [1140, 400] width 61 height 24
type input "$33.00"
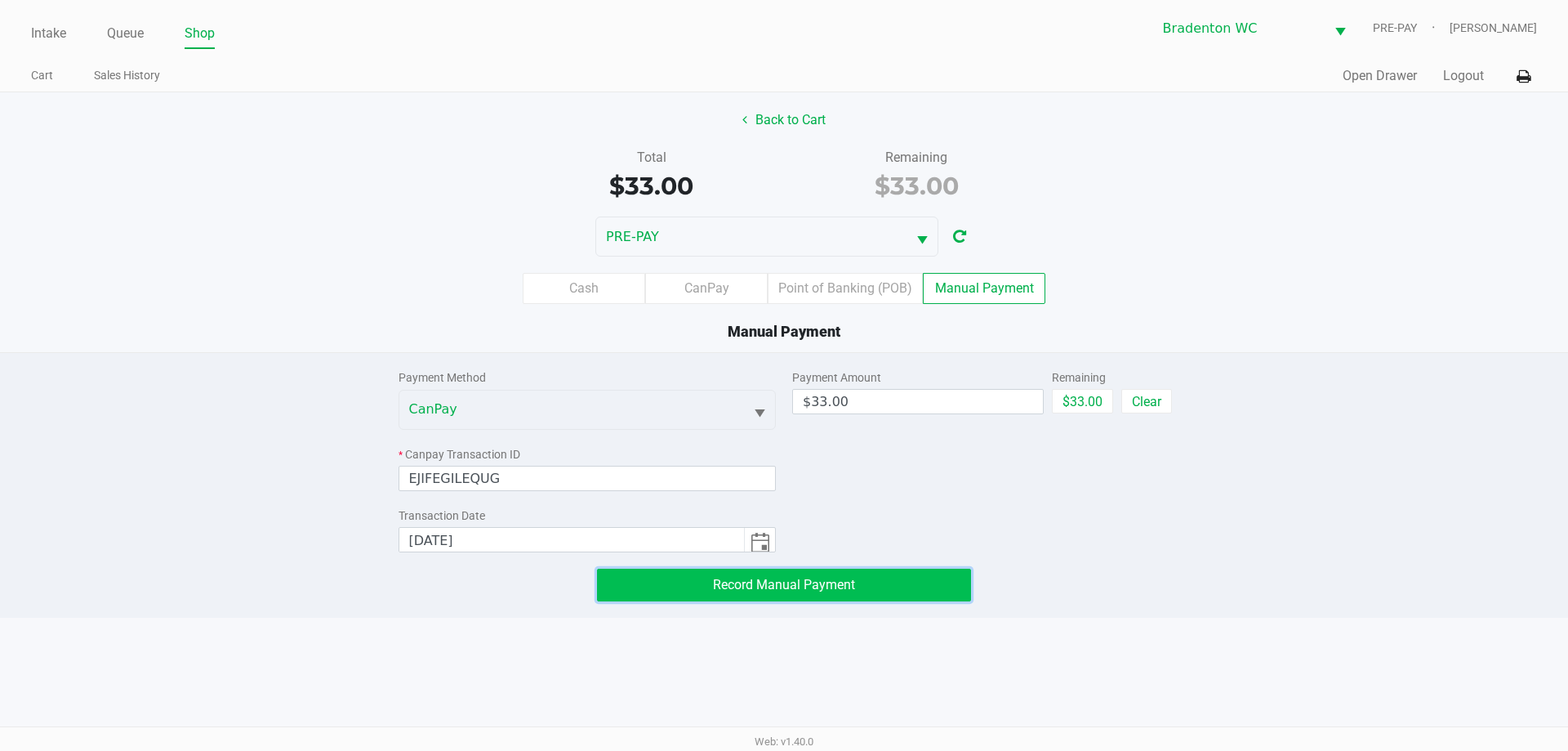
click at [909, 579] on button "Record Manual Payment" at bounding box center [784, 585] width 374 height 33
